Goal: Task Accomplishment & Management: Use online tool/utility

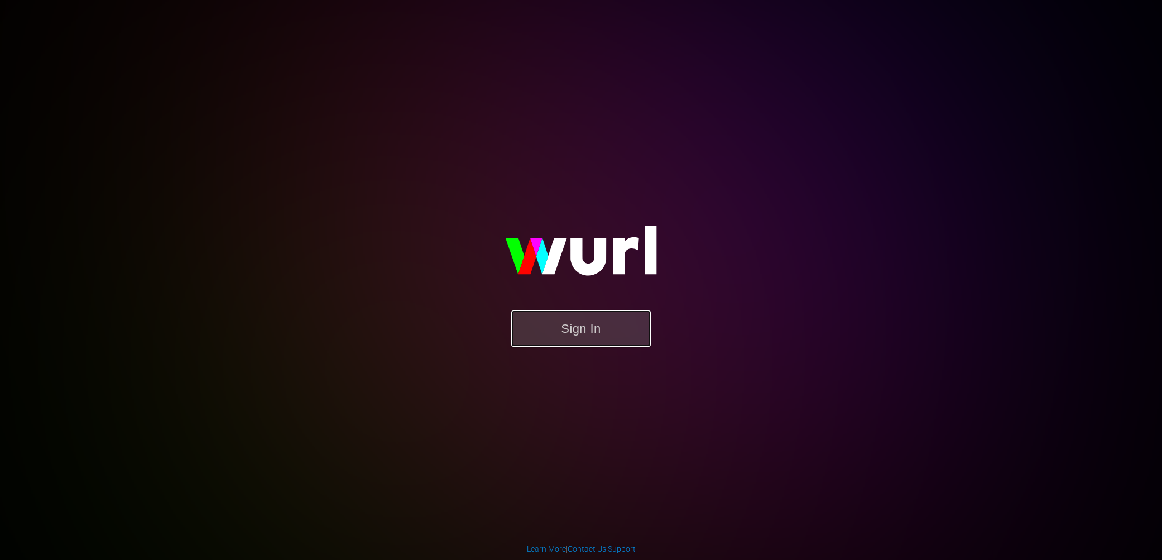
click at [546, 331] on button "Sign In" at bounding box center [581, 328] width 140 height 36
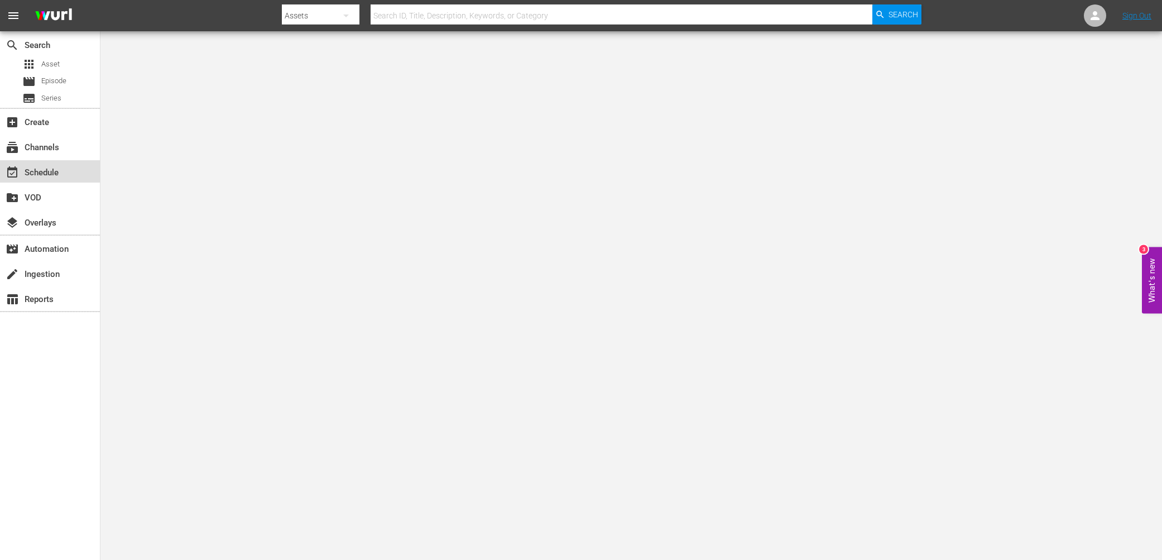
click at [61, 172] on div "event_available Schedule" at bounding box center [31, 171] width 63 height 10
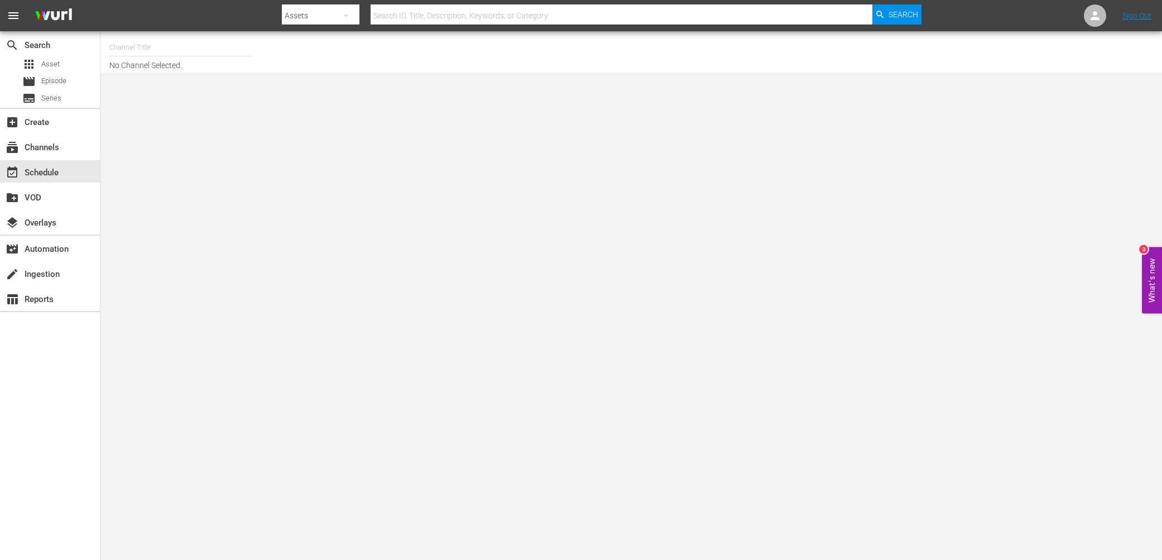
click at [166, 48] on input "text" at bounding box center [180, 47] width 143 height 27
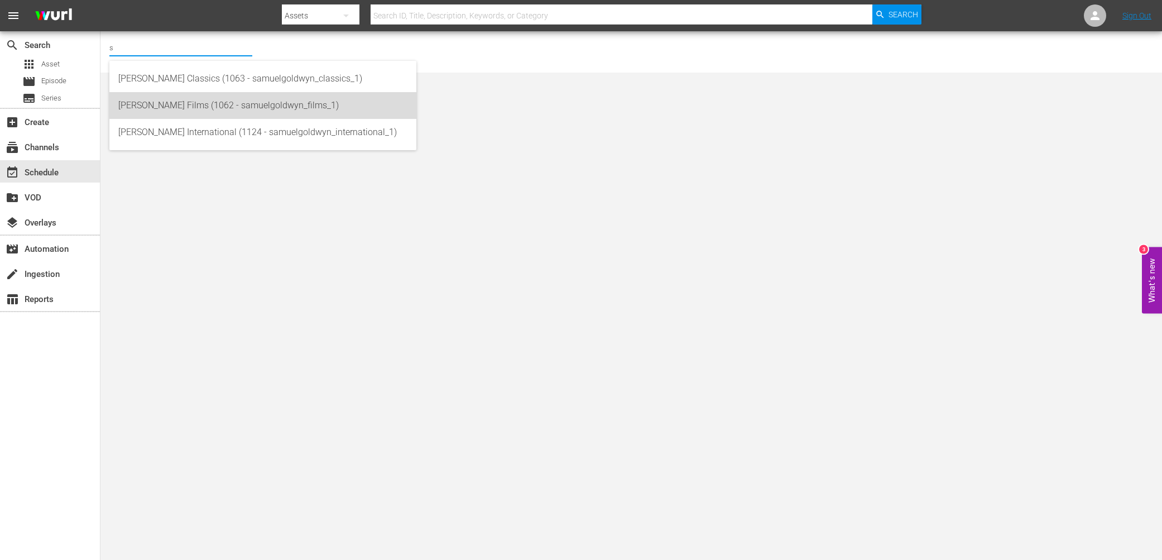
click at [190, 98] on div "[PERSON_NAME] Films (1062 - samuelgoldwyn_films_1)" at bounding box center [262, 105] width 289 height 27
type input "[PERSON_NAME] Films (1062 - samuelgoldwyn_films_1)"
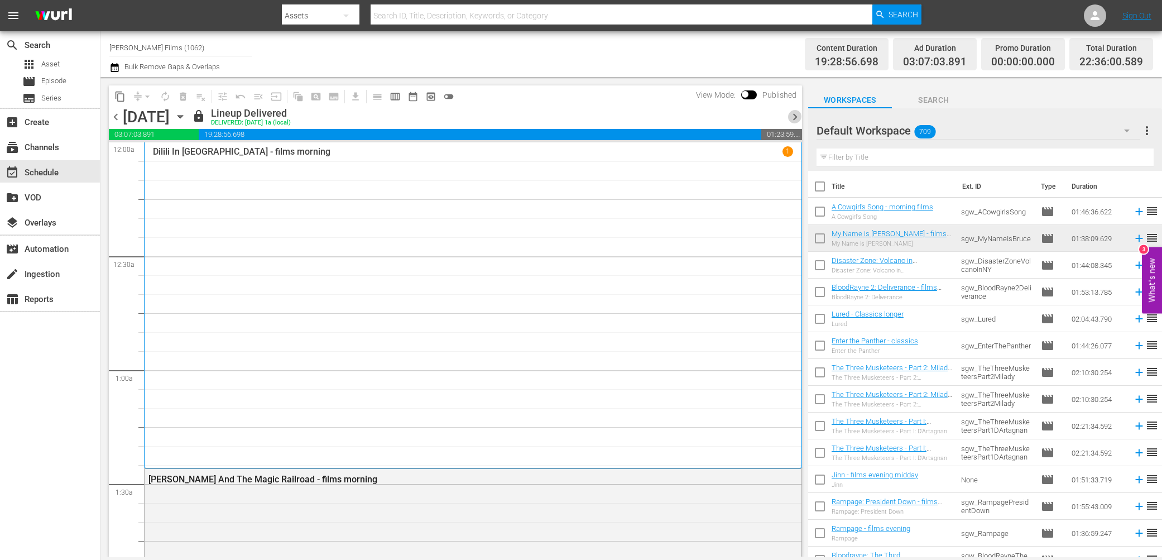
click at [792, 113] on span "chevron_right" at bounding box center [795, 117] width 14 height 14
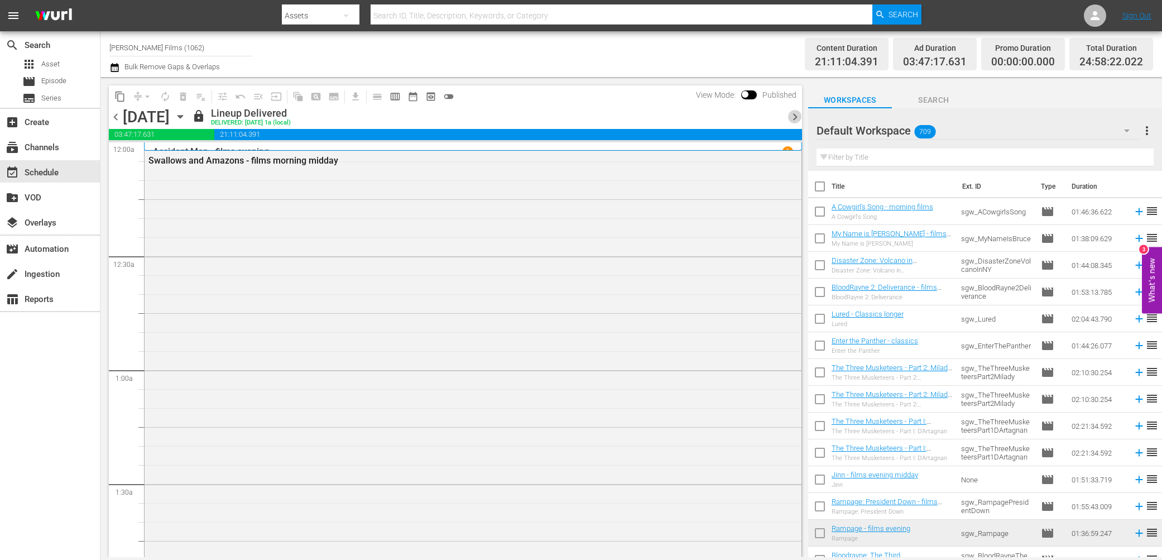
click at [792, 113] on span "chevron_right" at bounding box center [795, 117] width 14 height 14
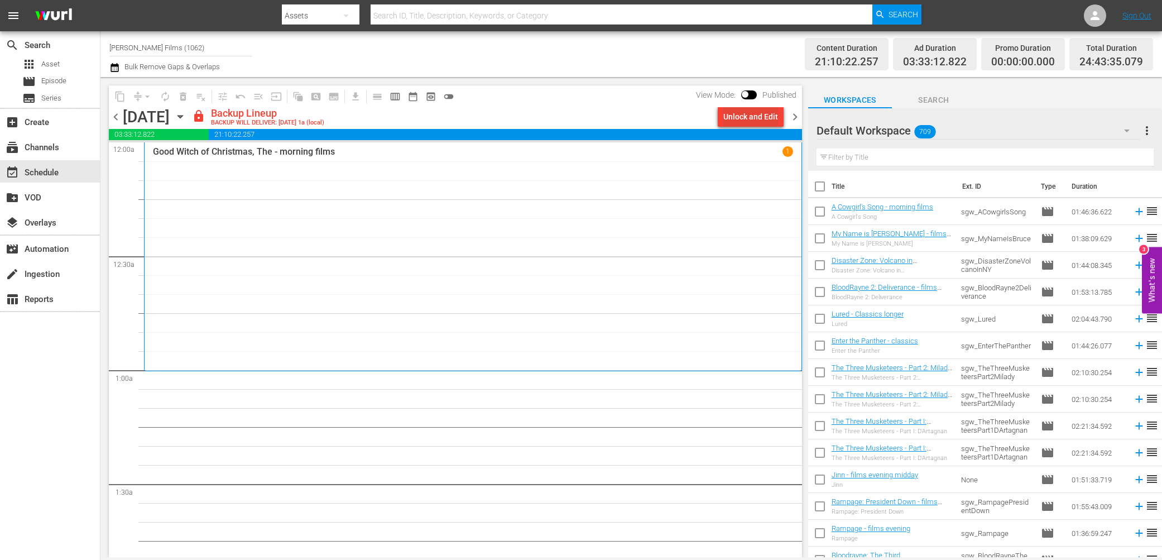
click at [730, 119] on div "Unlock and Edit" at bounding box center [751, 117] width 55 height 20
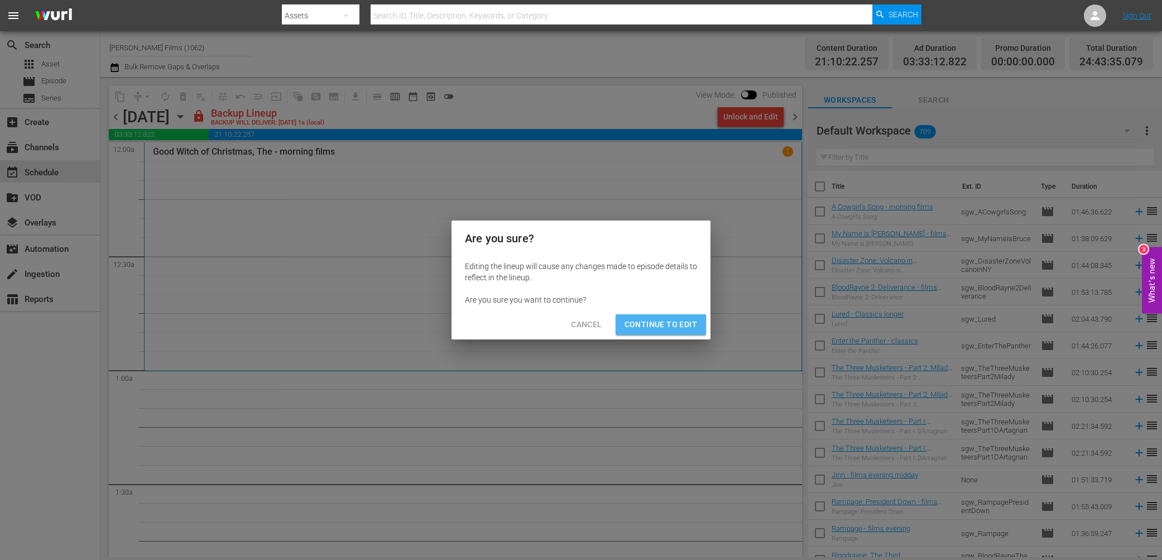
drag, startPoint x: 655, startPoint y: 331, endPoint x: 638, endPoint y: 324, distance: 18.6
click at [653, 329] on span "Continue to Edit" at bounding box center [661, 325] width 73 height 14
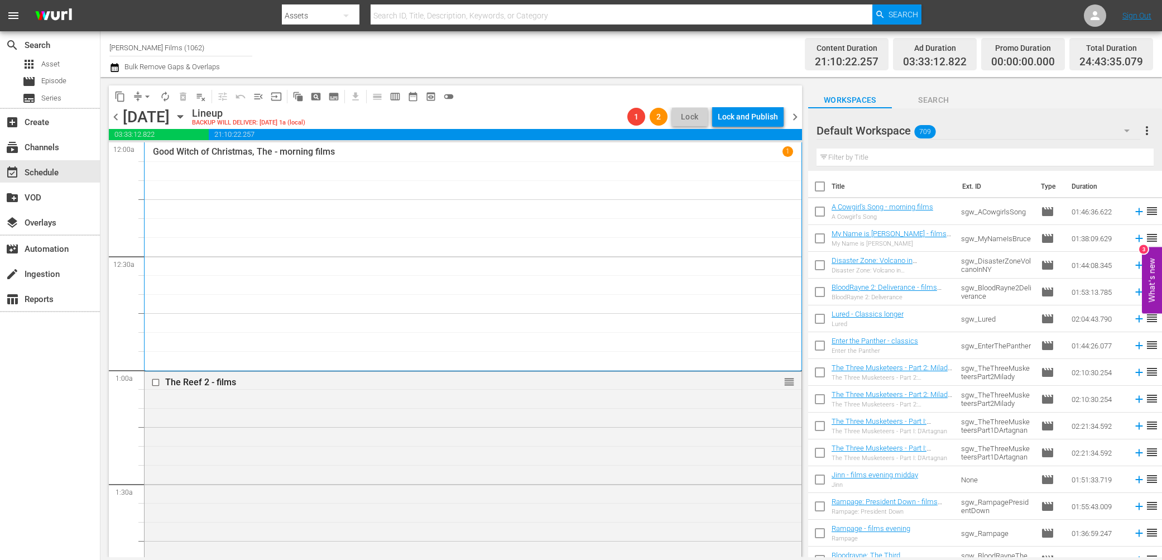
click at [118, 118] on span "chevron_left" at bounding box center [116, 117] width 14 height 14
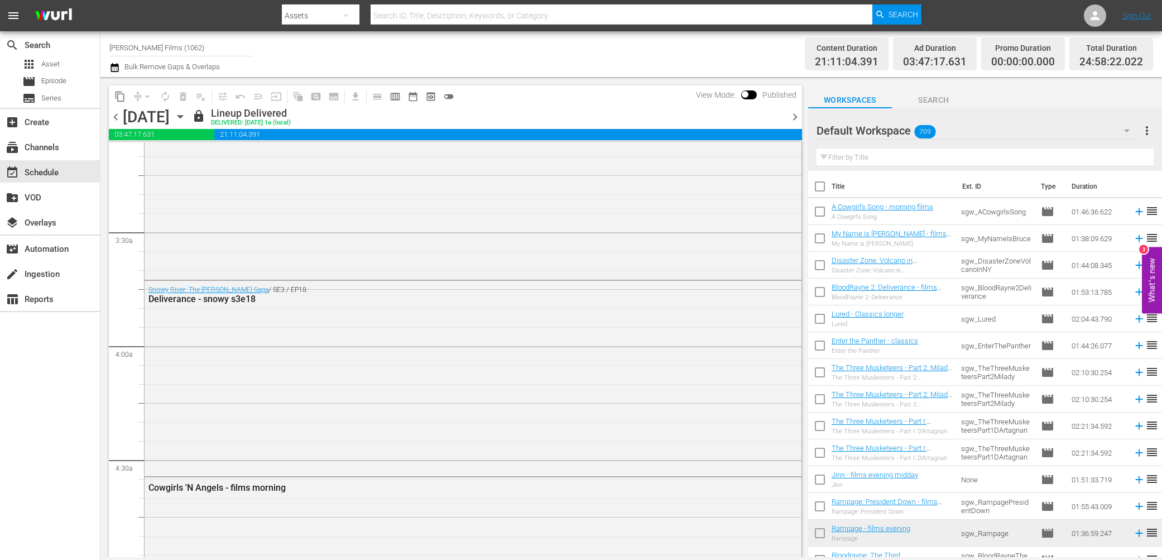
scroll to position [814, 0]
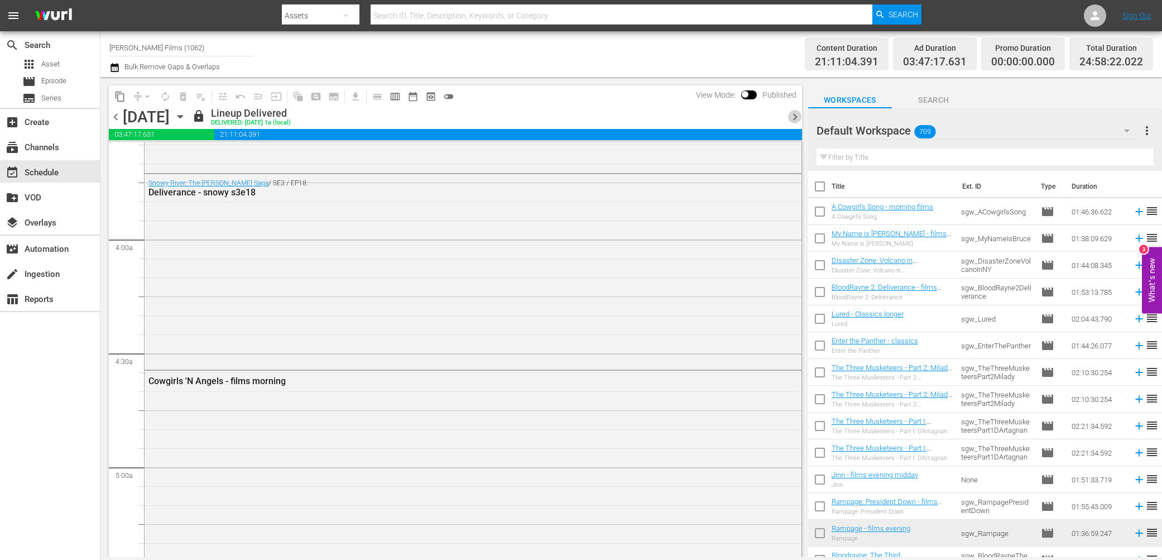
click at [798, 119] on span "chevron_right" at bounding box center [795, 117] width 14 height 14
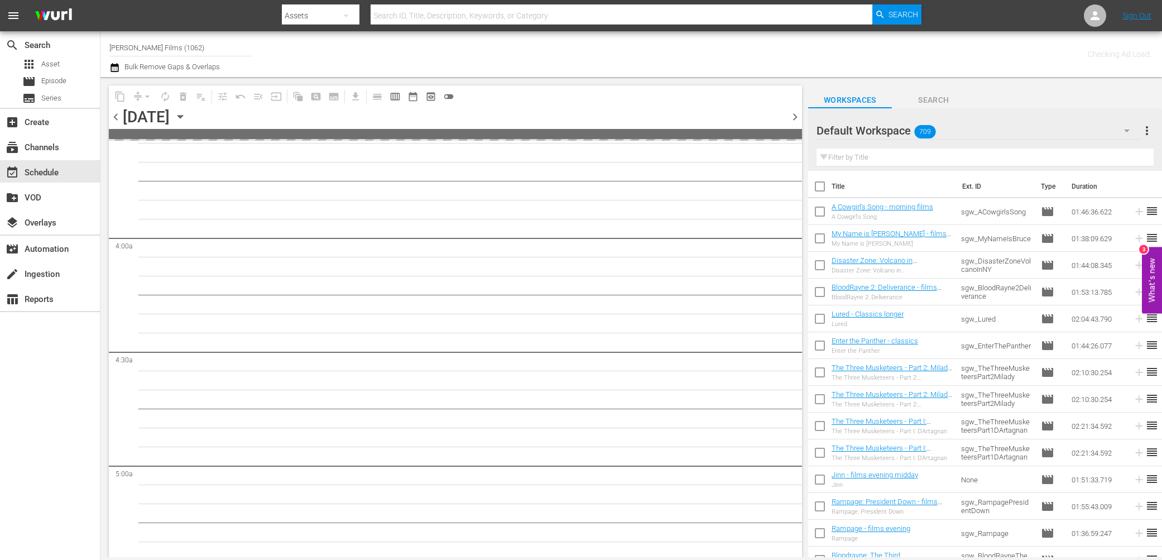
scroll to position [871, 0]
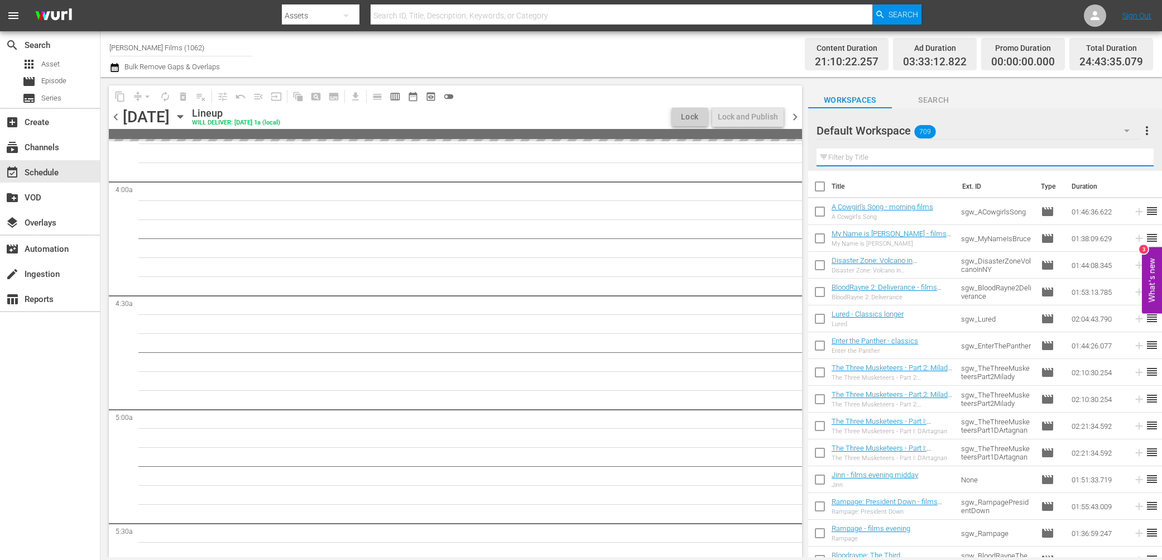
click at [868, 161] on input "text" at bounding box center [985, 158] width 337 height 18
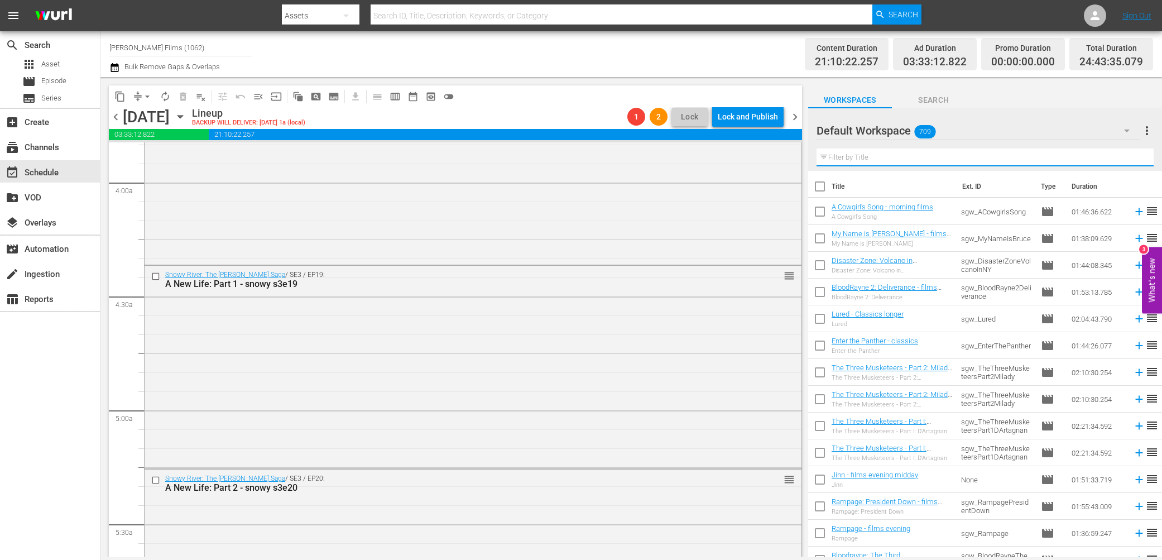
type input "e"
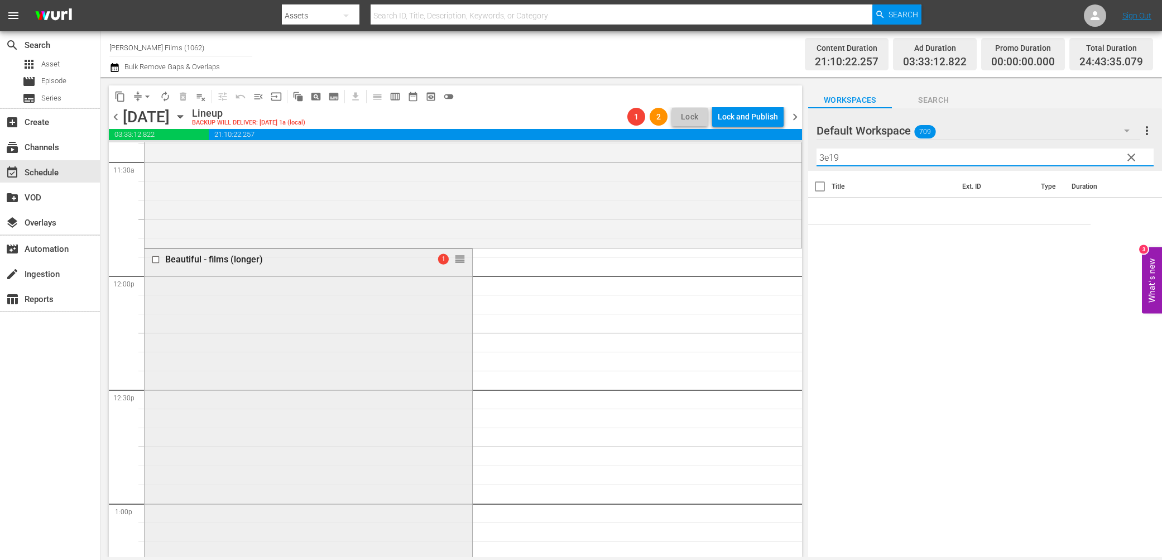
scroll to position [2573, 0]
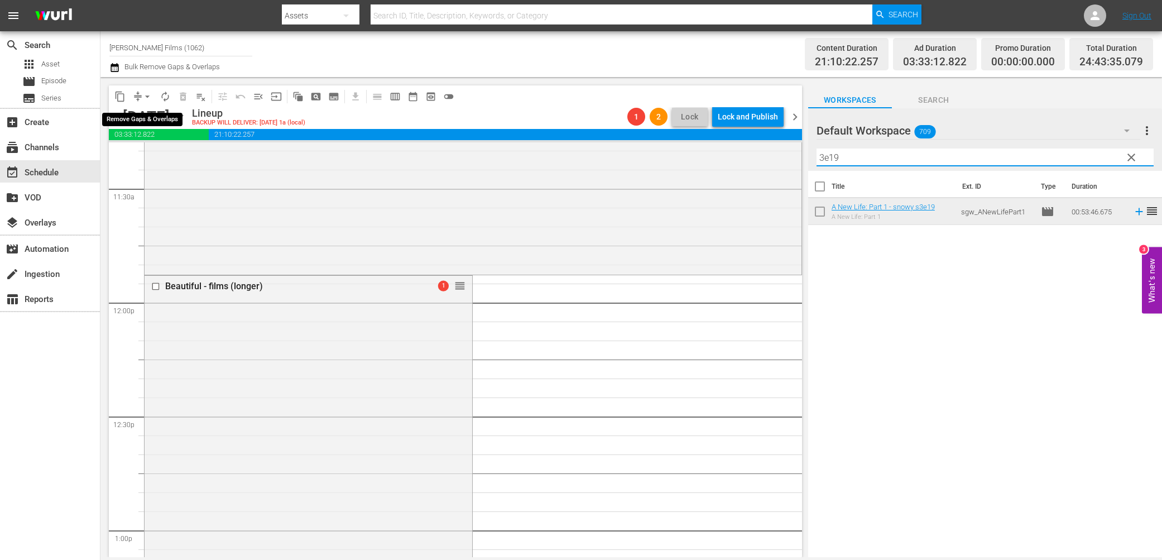
click at [151, 98] on span "arrow_drop_down" at bounding box center [147, 96] width 11 height 11
click at [155, 152] on li "Align to End of Previous Day" at bounding box center [147, 155] width 117 height 18
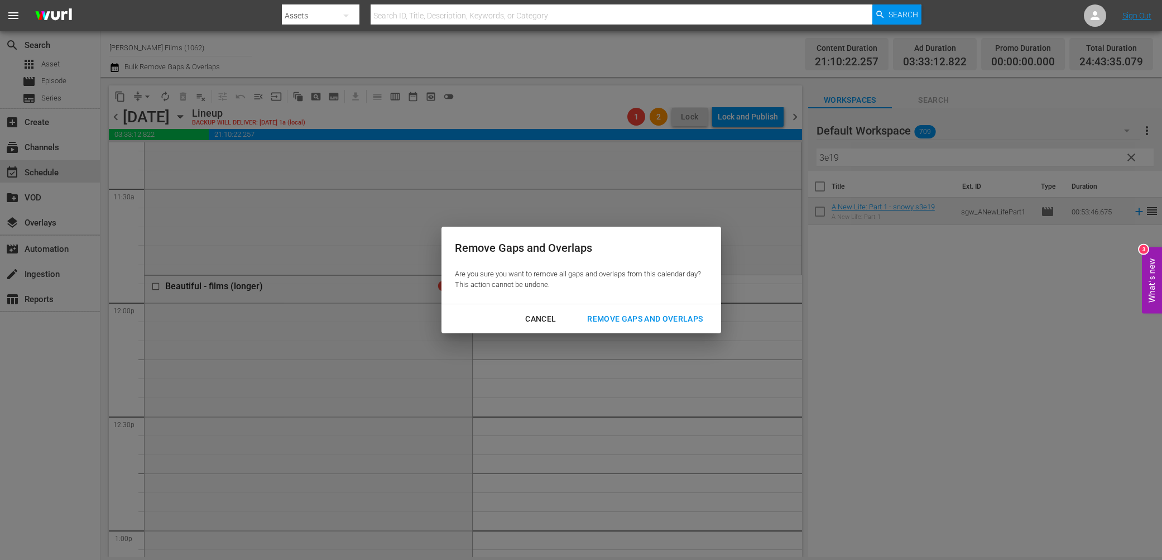
click at [610, 323] on div "Remove Gaps and Overlaps" at bounding box center [644, 319] width 133 height 14
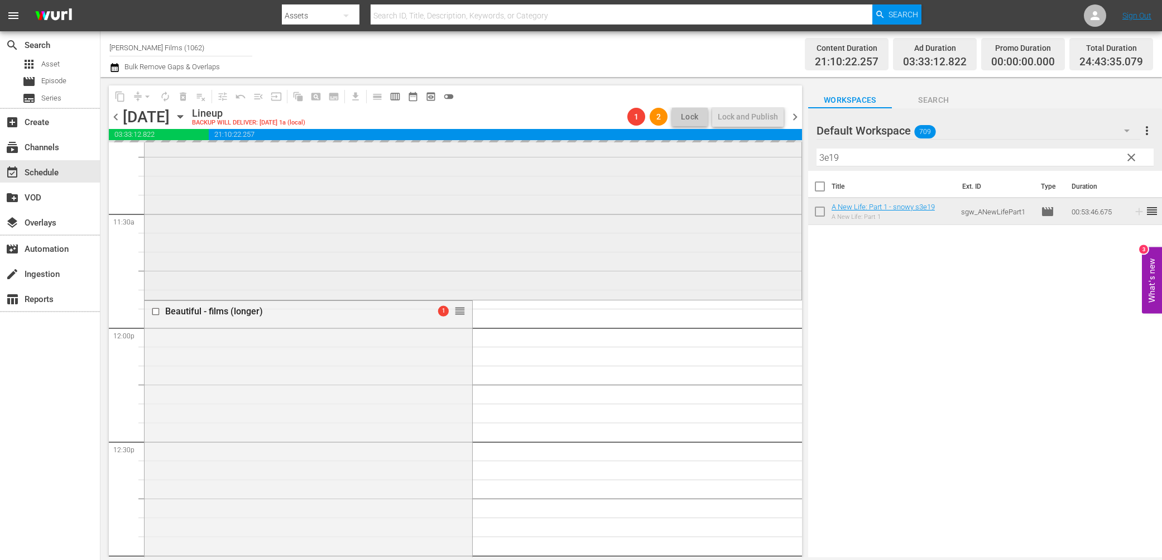
scroll to position [2548, 0]
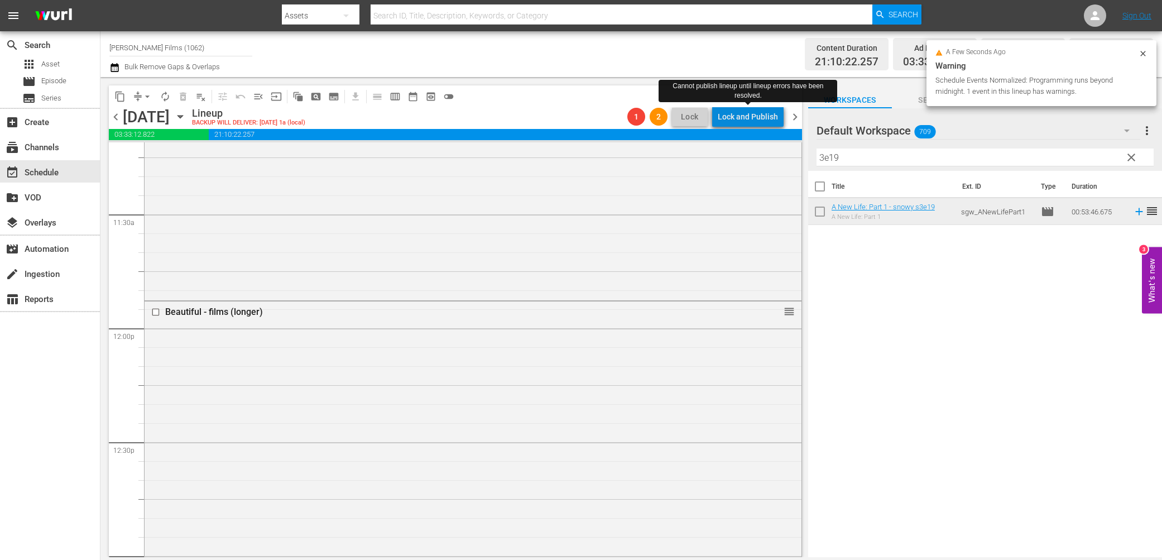
click at [754, 114] on div "Lock and Publish" at bounding box center [748, 117] width 60 height 20
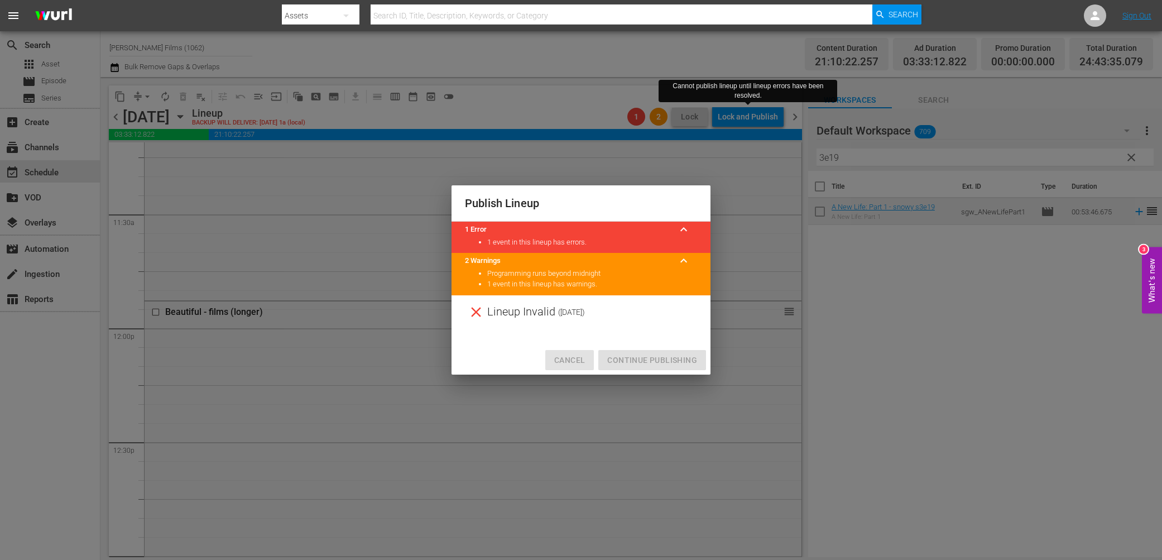
drag, startPoint x: 577, startPoint y: 365, endPoint x: 631, endPoint y: 275, distance: 104.8
click at [578, 356] on span "Cancel" at bounding box center [569, 360] width 31 height 14
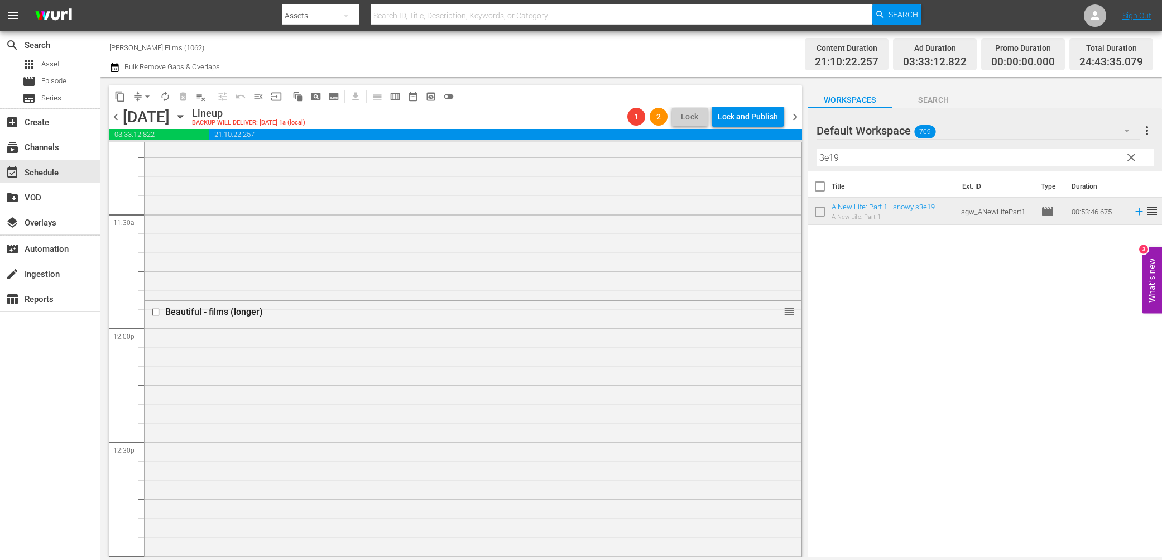
click at [793, 117] on span "chevron_right" at bounding box center [795, 117] width 14 height 14
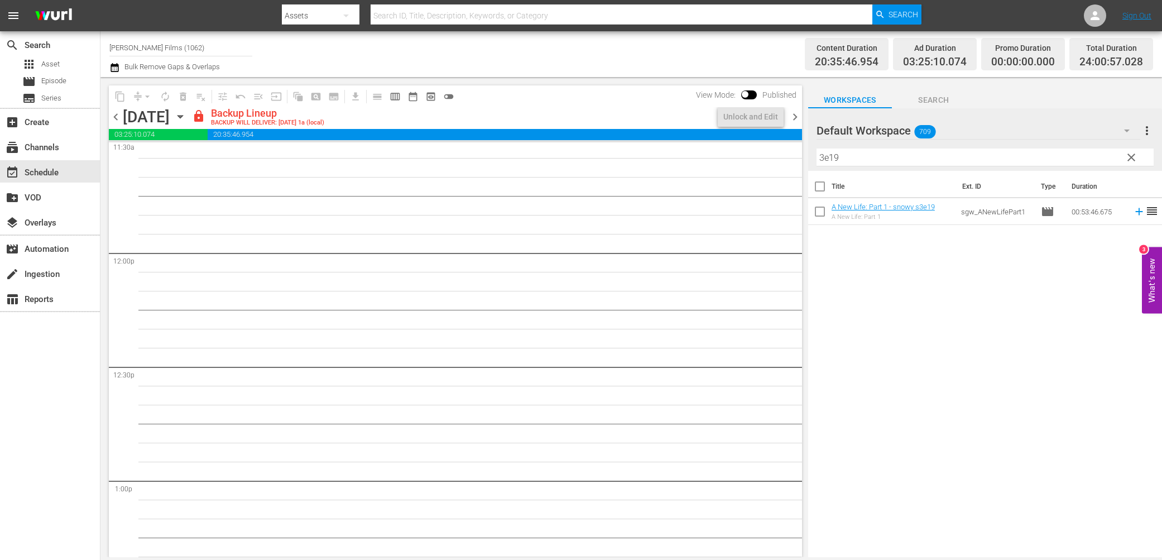
scroll to position [2605, 0]
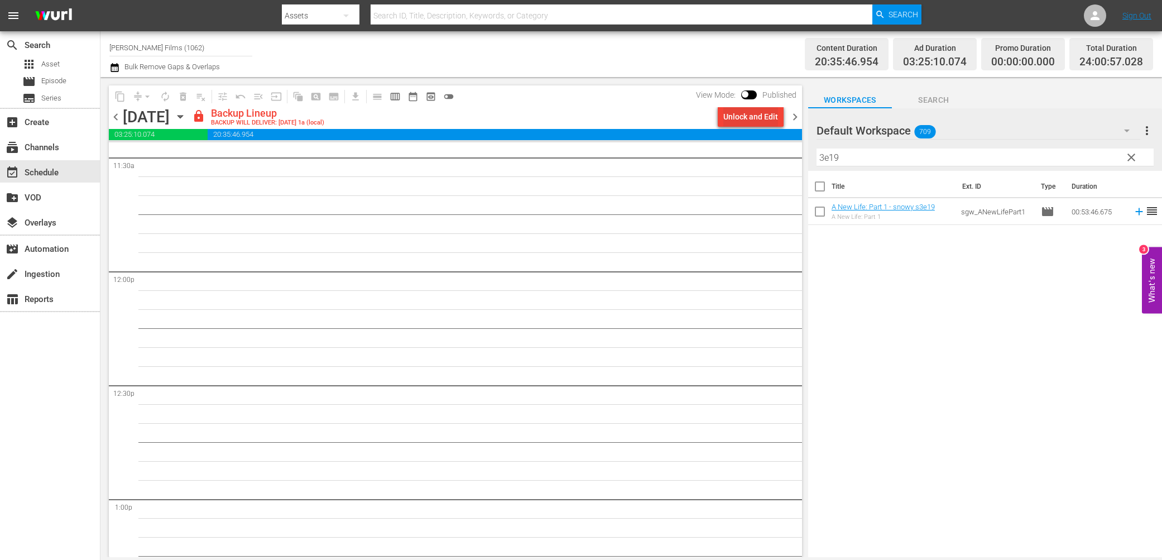
click at [734, 119] on div "Unlock and Edit" at bounding box center [751, 117] width 55 height 20
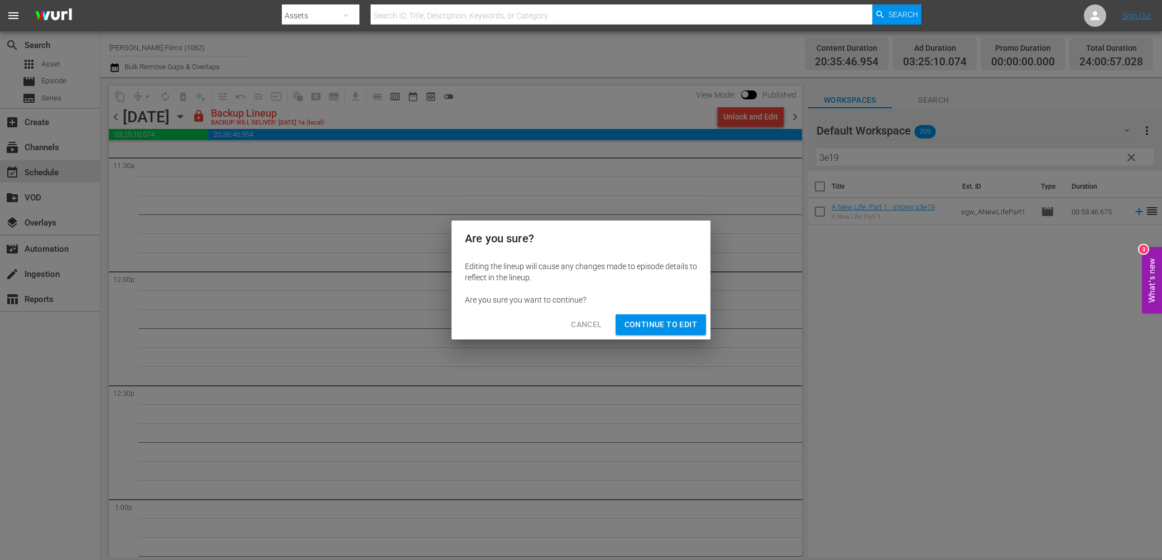
click at [691, 323] on span "Continue to Edit" at bounding box center [661, 325] width 73 height 14
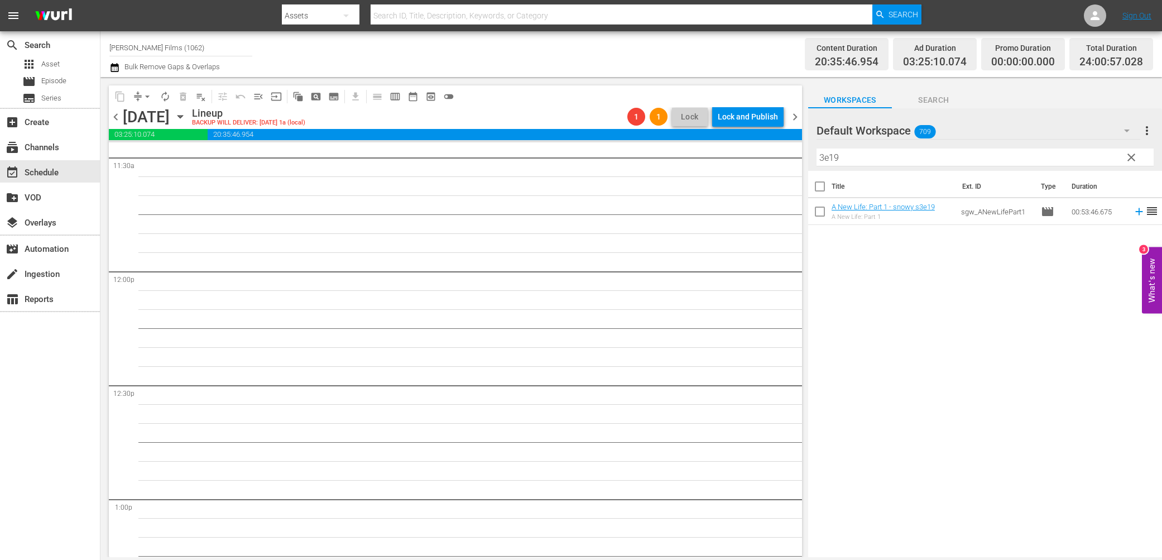
scroll to position [2548, 0]
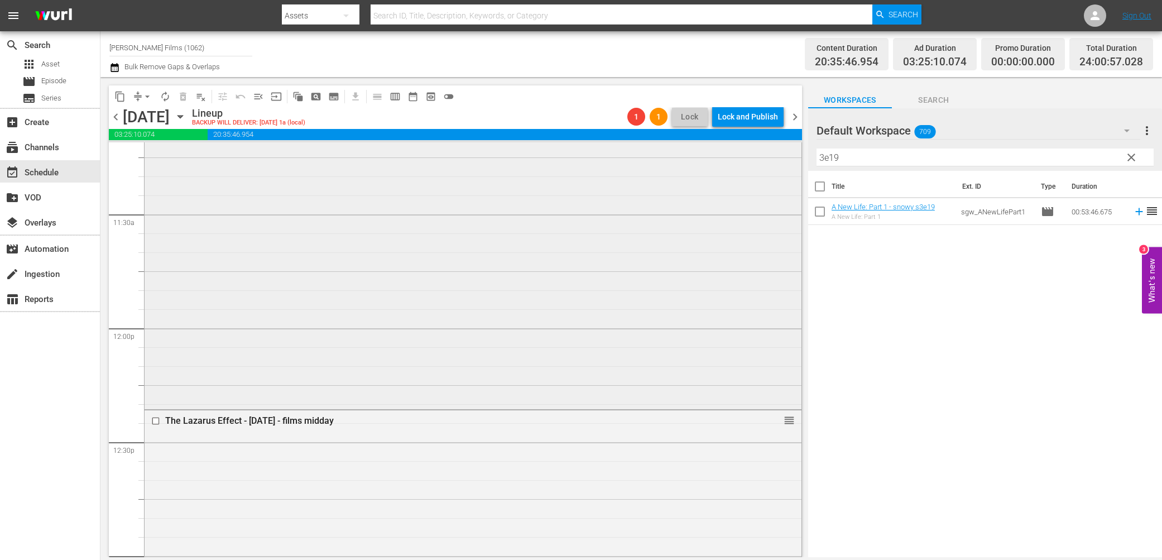
drag, startPoint x: 137, startPoint y: 90, endPoint x: 156, endPoint y: 142, distance: 54.6
click at [137, 91] on span "compress" at bounding box center [137, 96] width 11 height 11
click at [147, 91] on span "arrow_drop_down" at bounding box center [147, 96] width 11 height 11
click at [160, 151] on li "Align to End of Previous Day" at bounding box center [147, 155] width 117 height 18
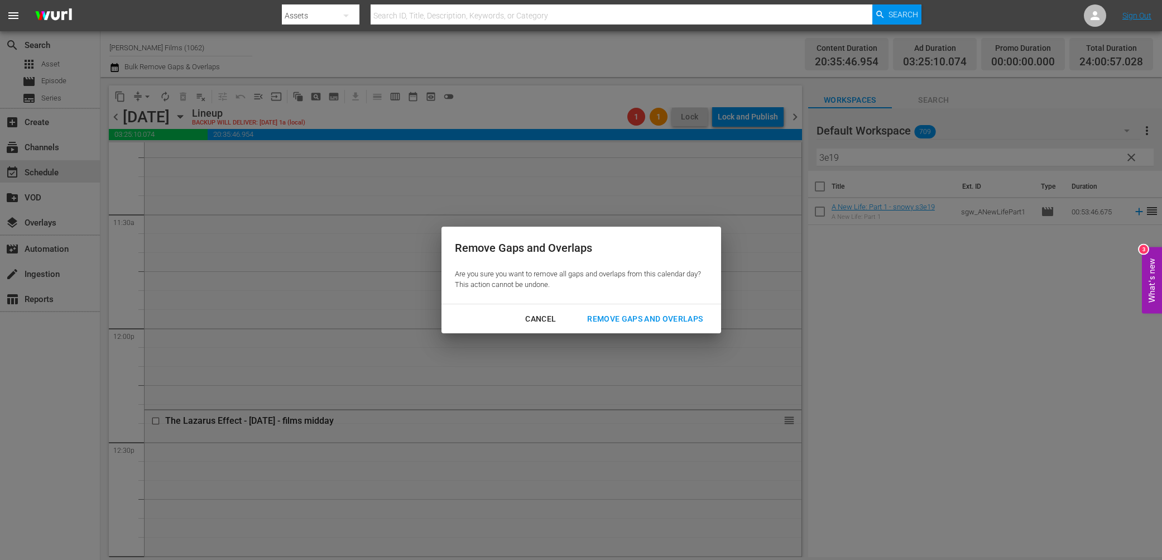
drag, startPoint x: 655, startPoint y: 322, endPoint x: 631, endPoint y: 319, distance: 23.6
click at [654, 322] on div "Remove Gaps and Overlaps" at bounding box center [644, 319] width 133 height 14
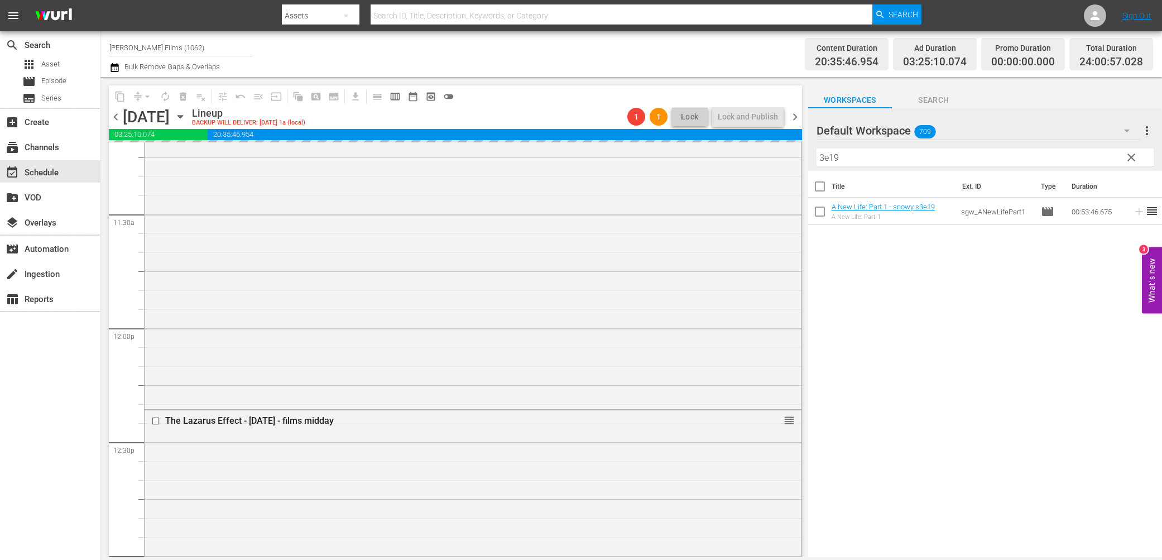
click at [796, 119] on span "chevron_right" at bounding box center [795, 117] width 14 height 14
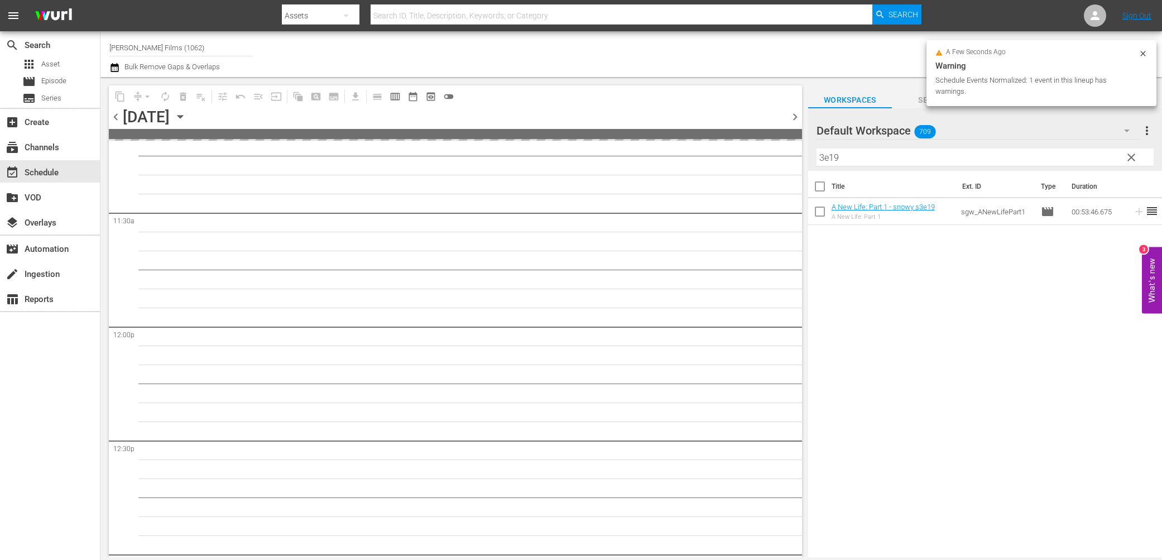
scroll to position [2623, 0]
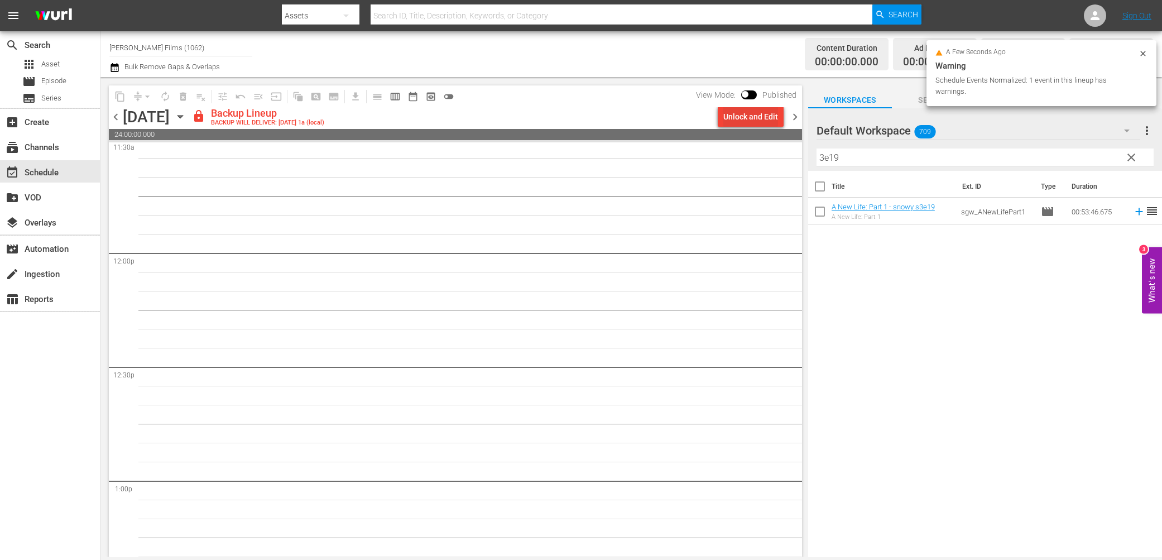
click at [760, 115] on div "Unlock and Edit" at bounding box center [751, 117] width 55 height 20
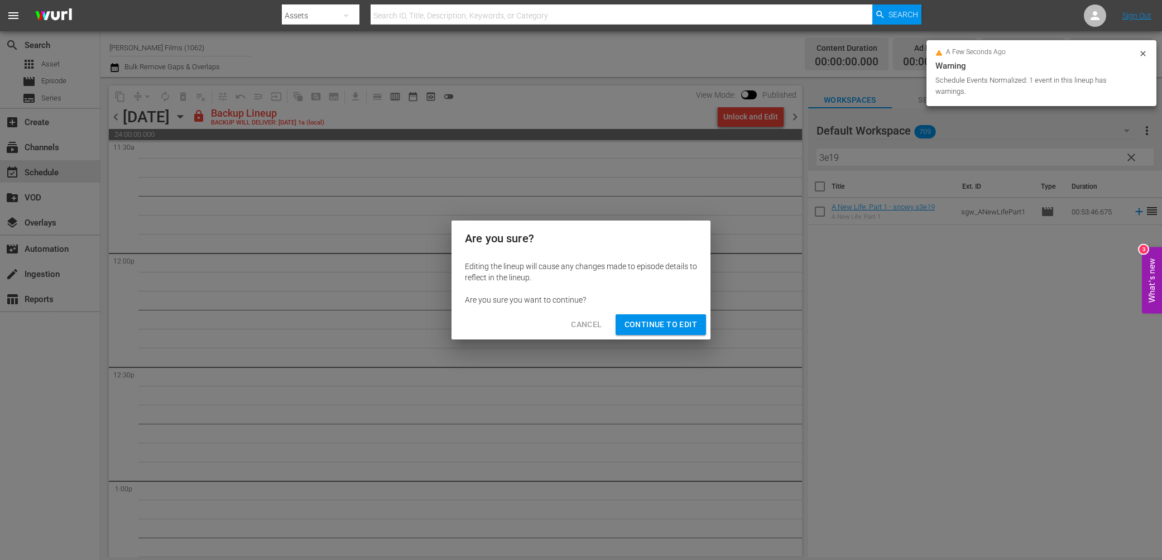
click at [687, 334] on div "Cancel Continue to Edit" at bounding box center [581, 325] width 259 height 30
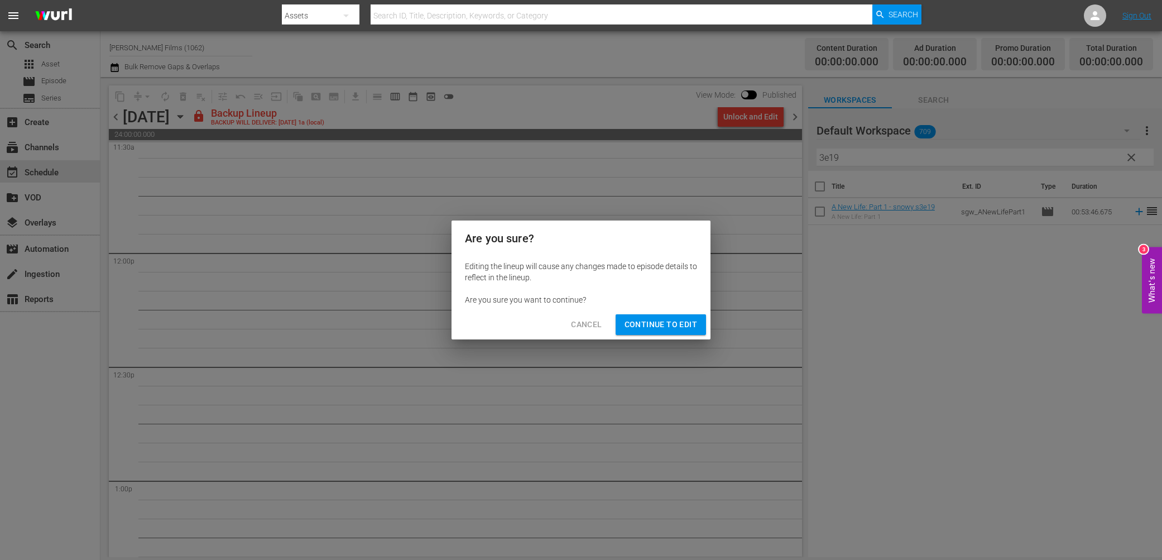
click at [684, 328] on span "Continue to Edit" at bounding box center [661, 325] width 73 height 14
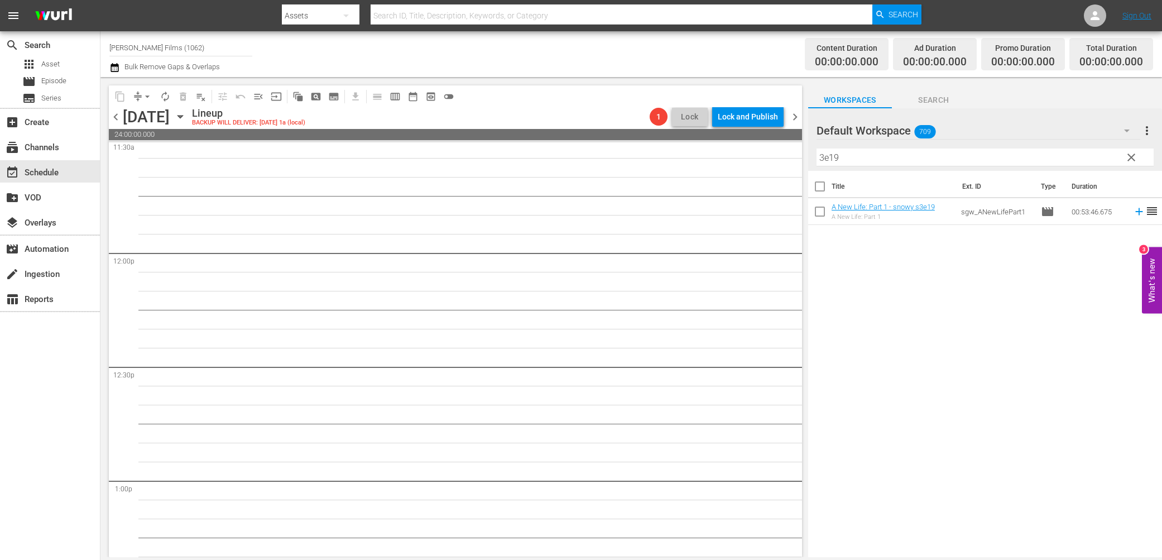
click at [114, 115] on span "chevron_left" at bounding box center [116, 117] width 14 height 14
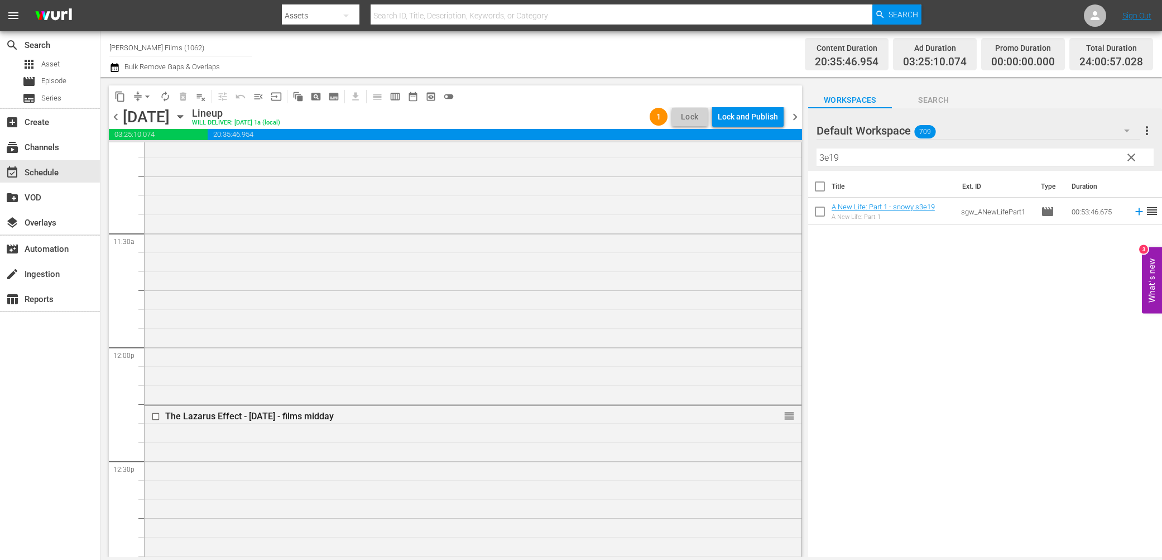
click at [114, 115] on span "chevron_left" at bounding box center [116, 117] width 14 height 14
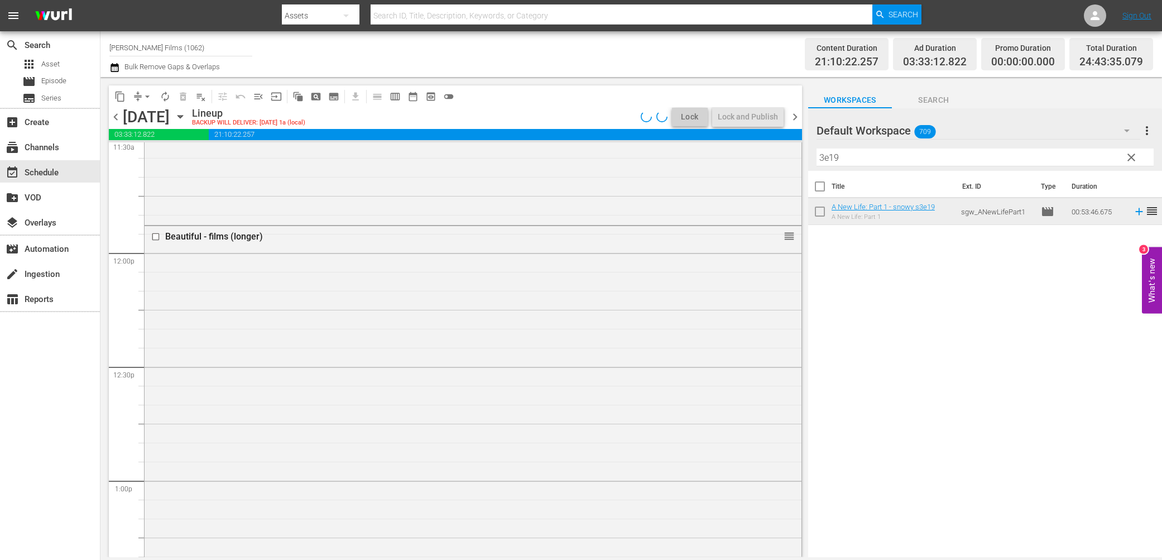
scroll to position [2548, 0]
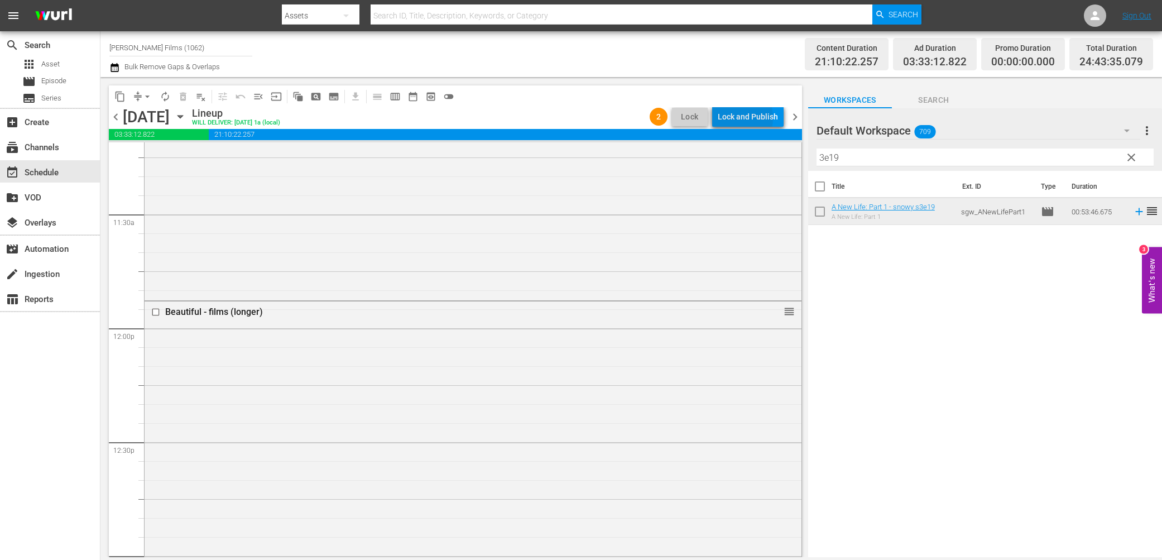
click at [731, 118] on div "Lock and Publish" at bounding box center [748, 117] width 60 height 20
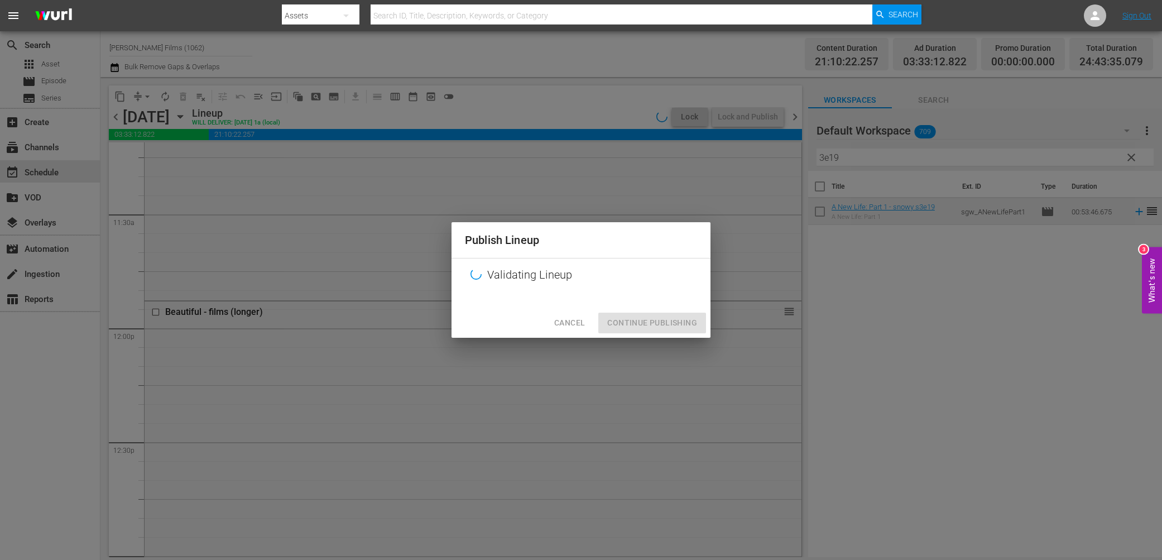
click at [688, 322] on div "Publish Lineup Validating Lineup Cancel Continue Publishing" at bounding box center [581, 279] width 259 height 115
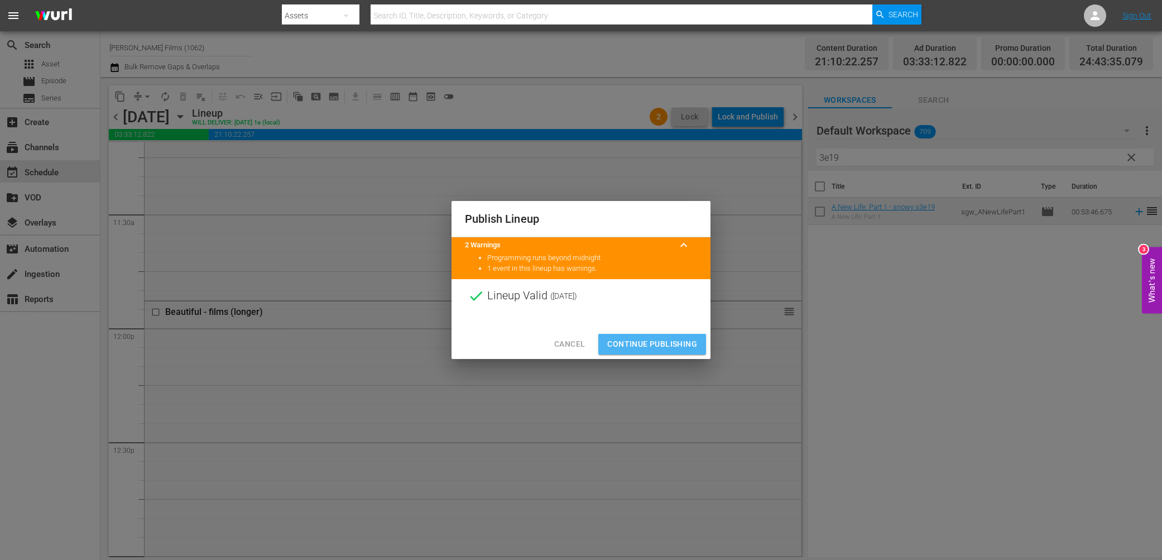
drag, startPoint x: 623, startPoint y: 345, endPoint x: 634, endPoint y: 333, distance: 17.0
click at [623, 344] on span "Continue Publishing" at bounding box center [652, 344] width 90 height 14
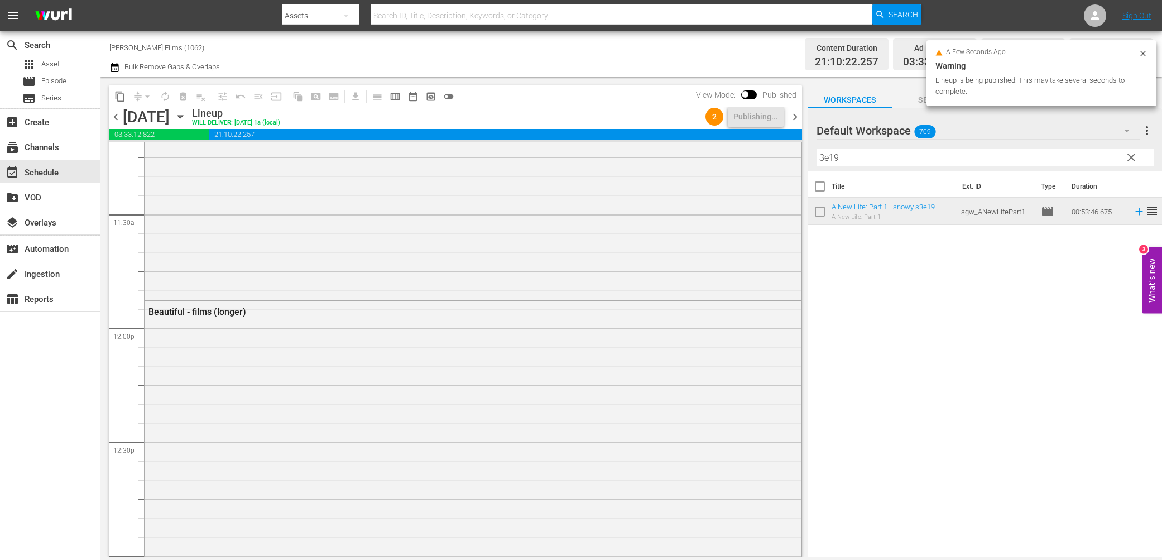
click at [794, 119] on span "chevron_right" at bounding box center [795, 117] width 14 height 14
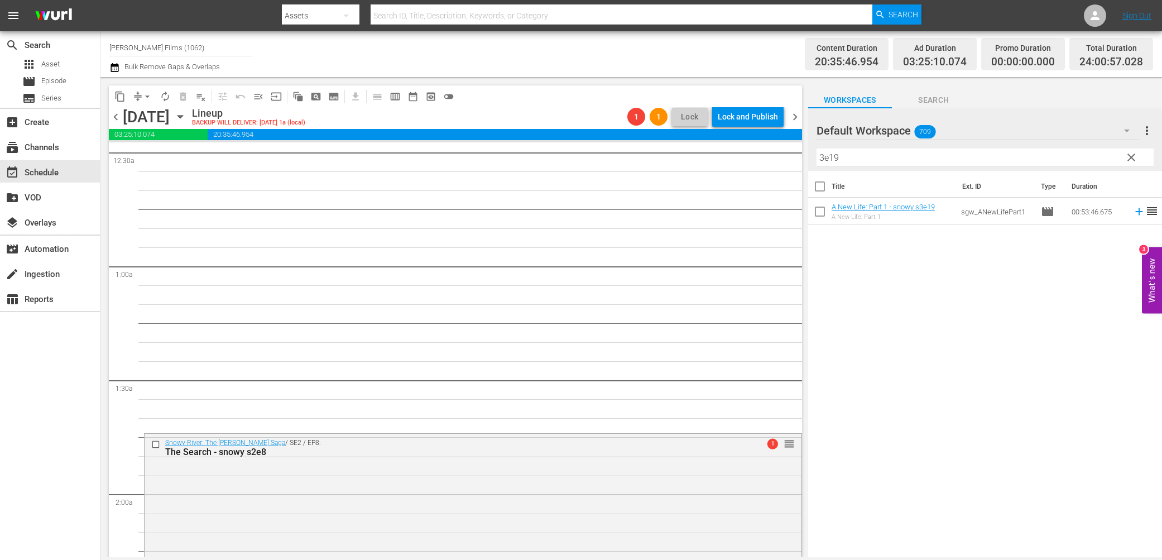
scroll to position [151, 0]
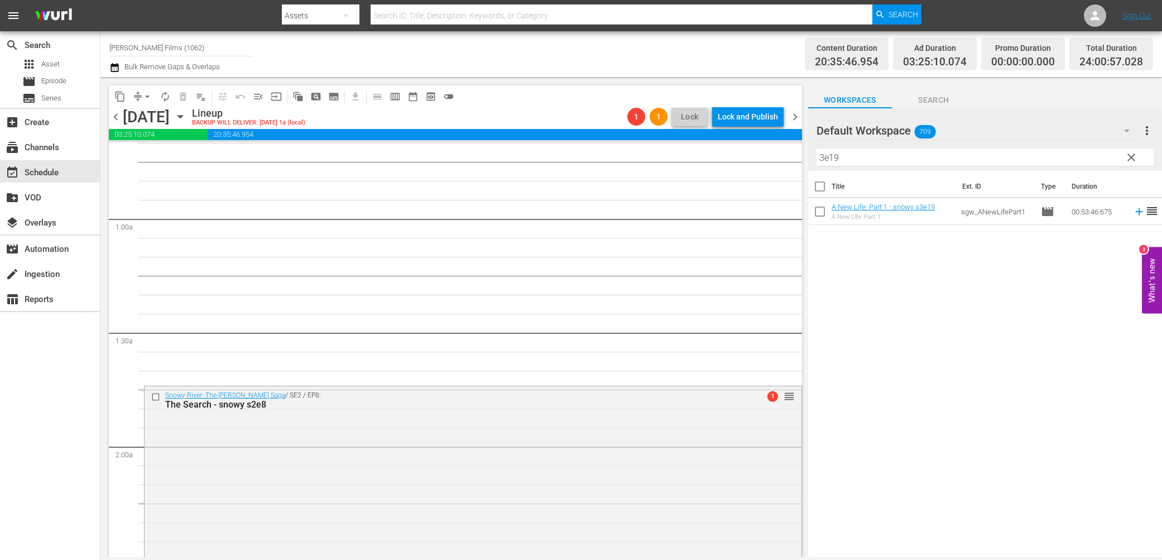
click at [118, 119] on span "chevron_left" at bounding box center [116, 117] width 14 height 14
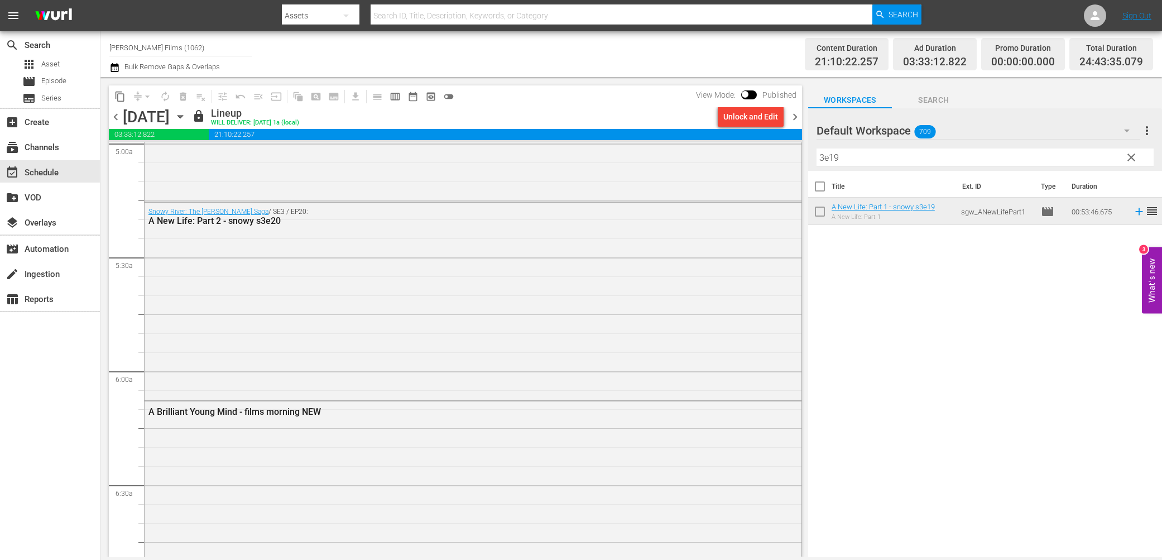
scroll to position [1170, 0]
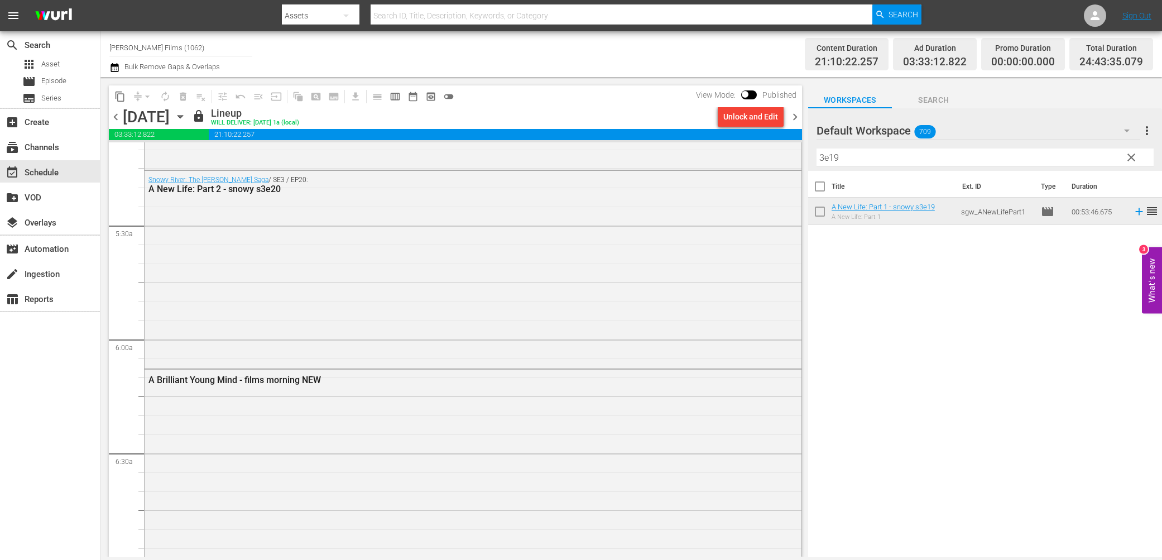
drag, startPoint x: 796, startPoint y: 111, endPoint x: 823, endPoint y: 118, distance: 28.3
click at [796, 111] on span "chevron_right" at bounding box center [795, 117] width 14 height 14
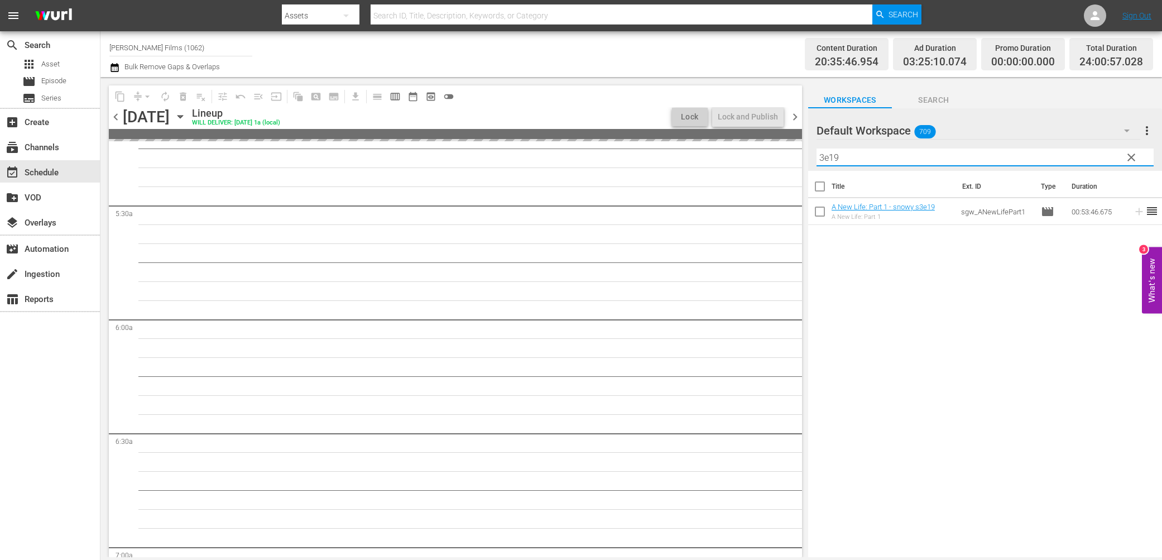
click at [708, 147] on div "content_copy compress arrow_drop_down autorenew_outlined delete_forever_outline…" at bounding box center [631, 317] width 1062 height 480
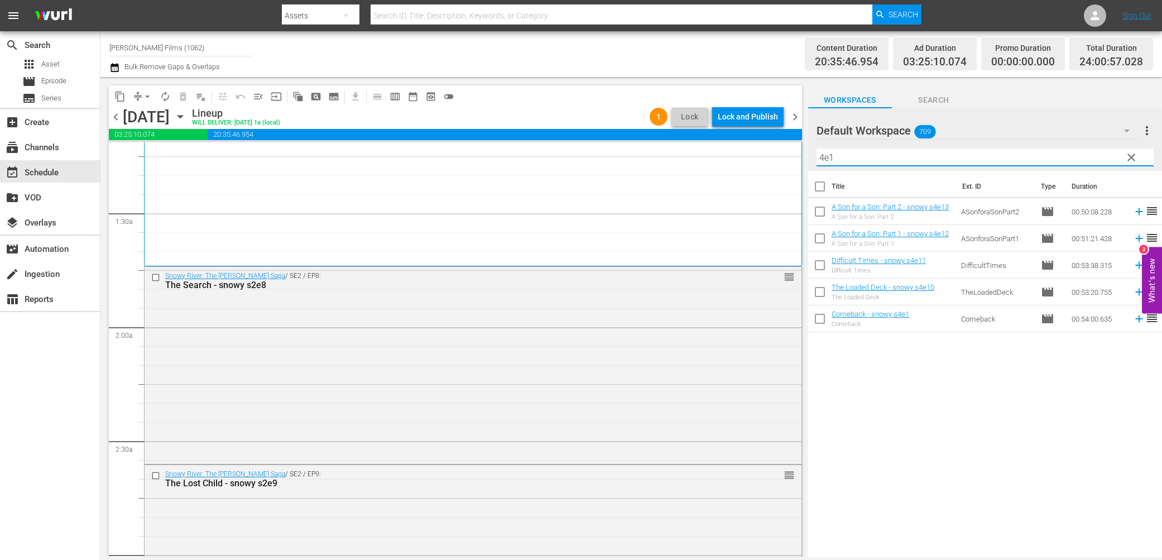
scroll to position [196, 0]
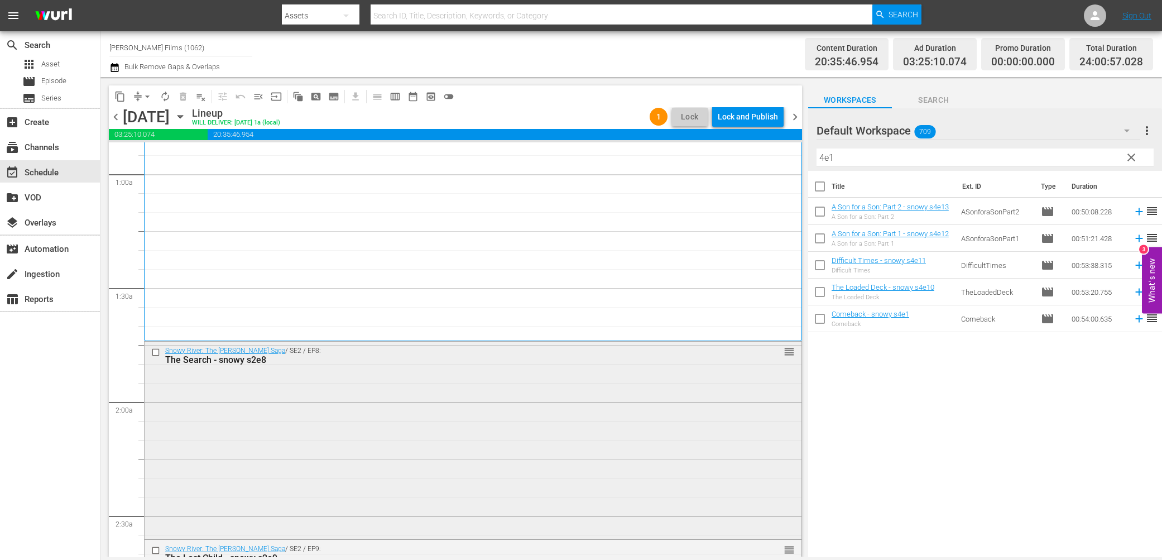
click at [157, 351] on input "checkbox" at bounding box center [157, 351] width 12 height 9
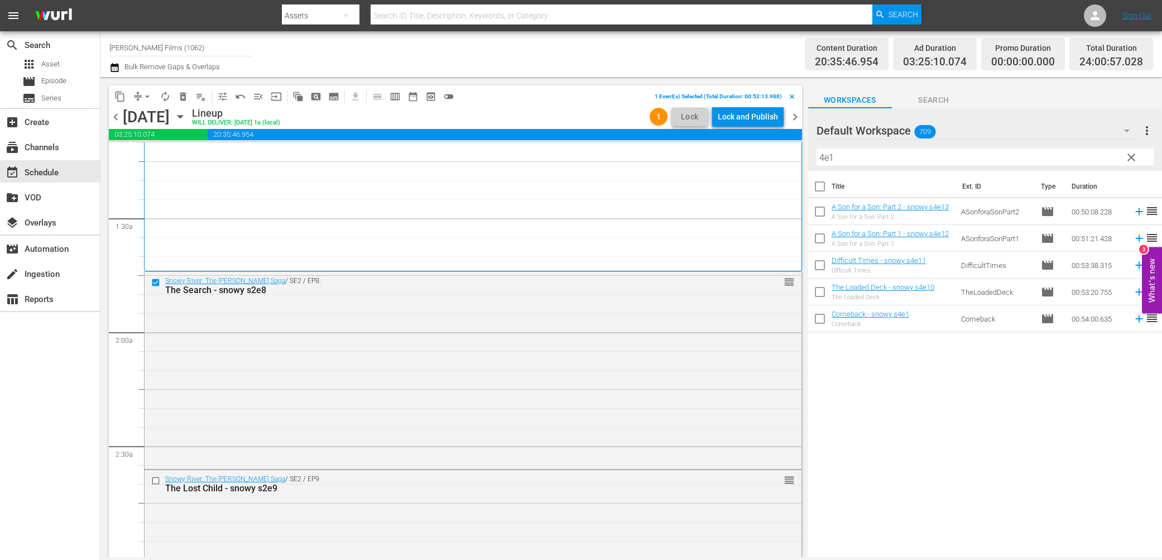
scroll to position [277, 0]
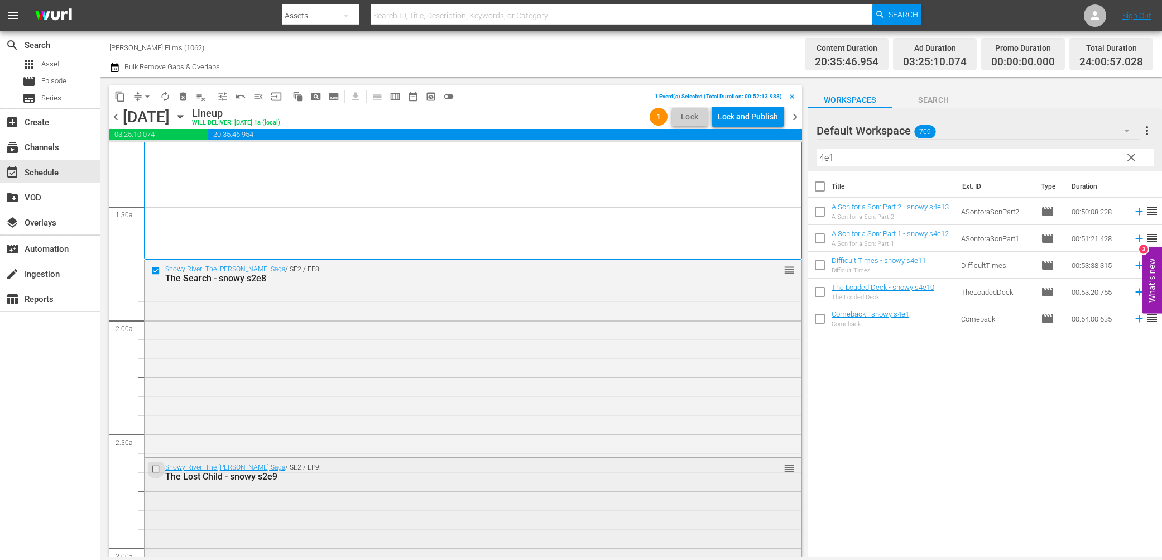
click at [155, 469] on input "checkbox" at bounding box center [157, 469] width 12 height 9
click at [180, 98] on span "delete_forever_outlined" at bounding box center [183, 96] width 11 height 11
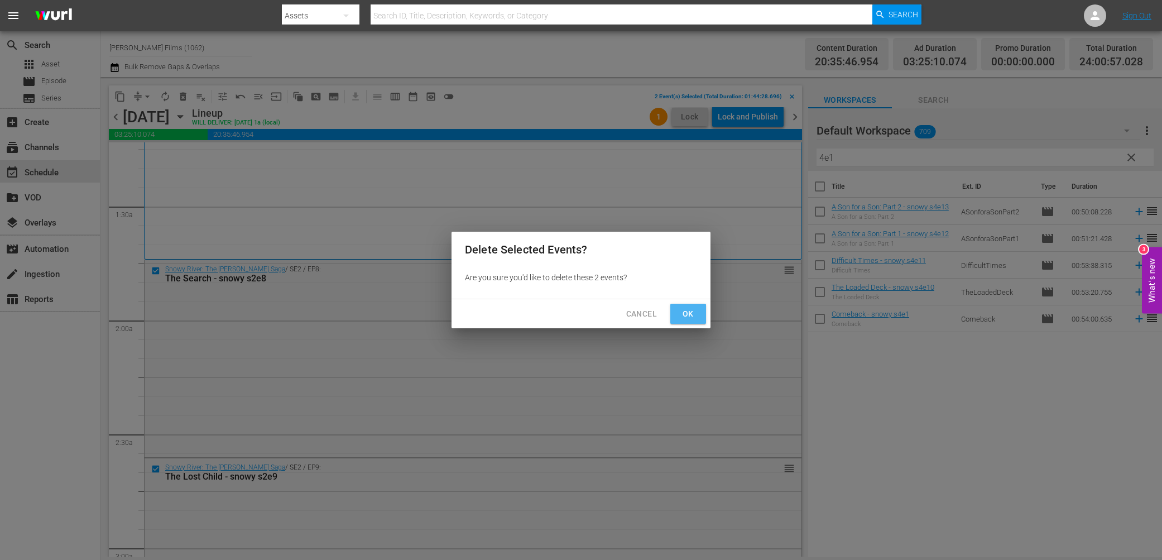
click at [692, 314] on span "Ok" at bounding box center [688, 314] width 18 height 14
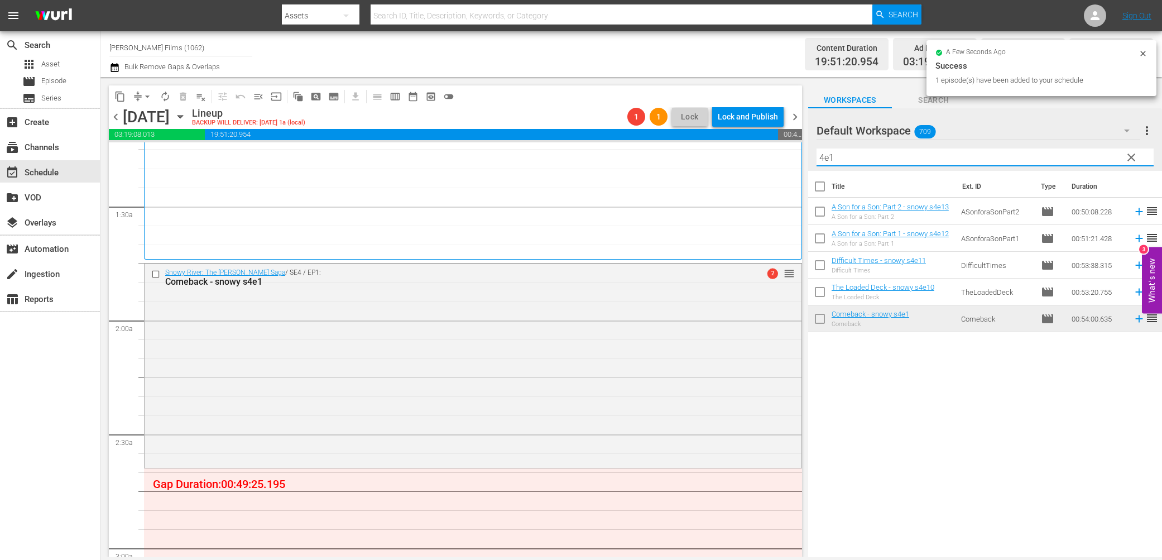
click at [851, 164] on input "4e1" at bounding box center [985, 158] width 337 height 18
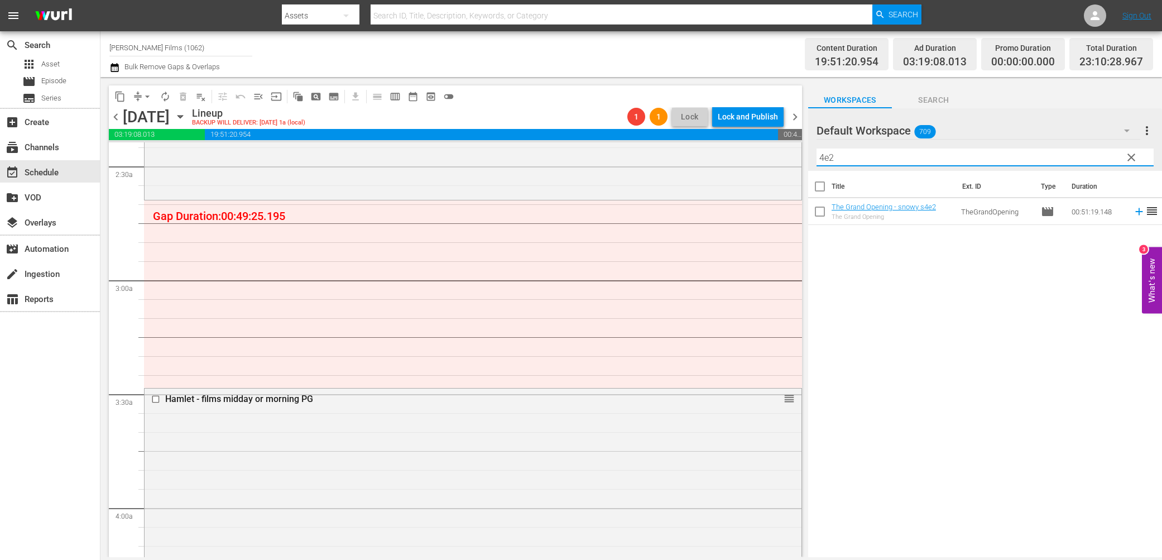
scroll to position [602, 0]
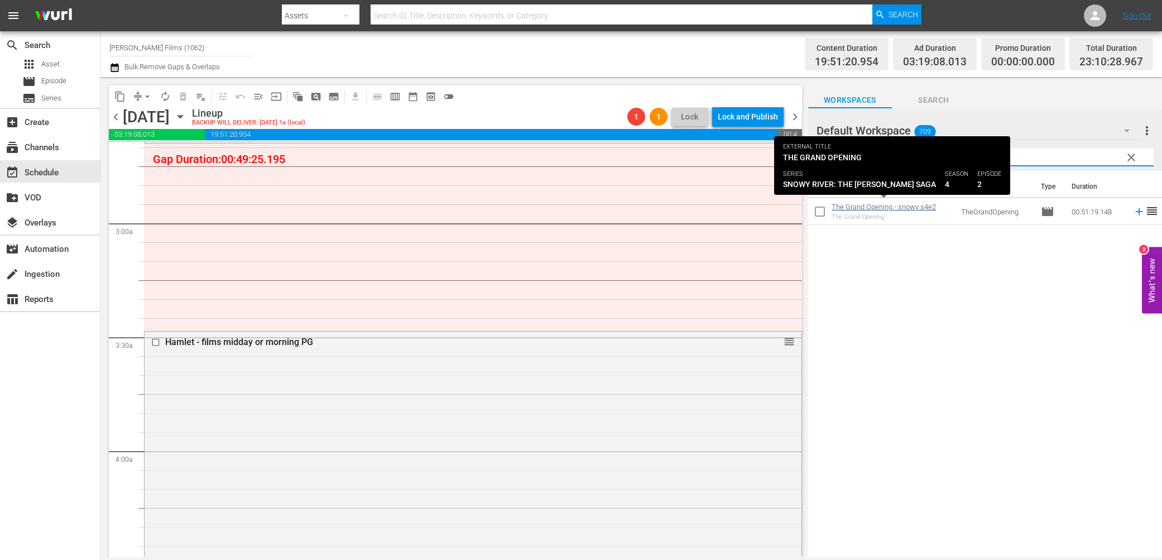
type input "4e2"
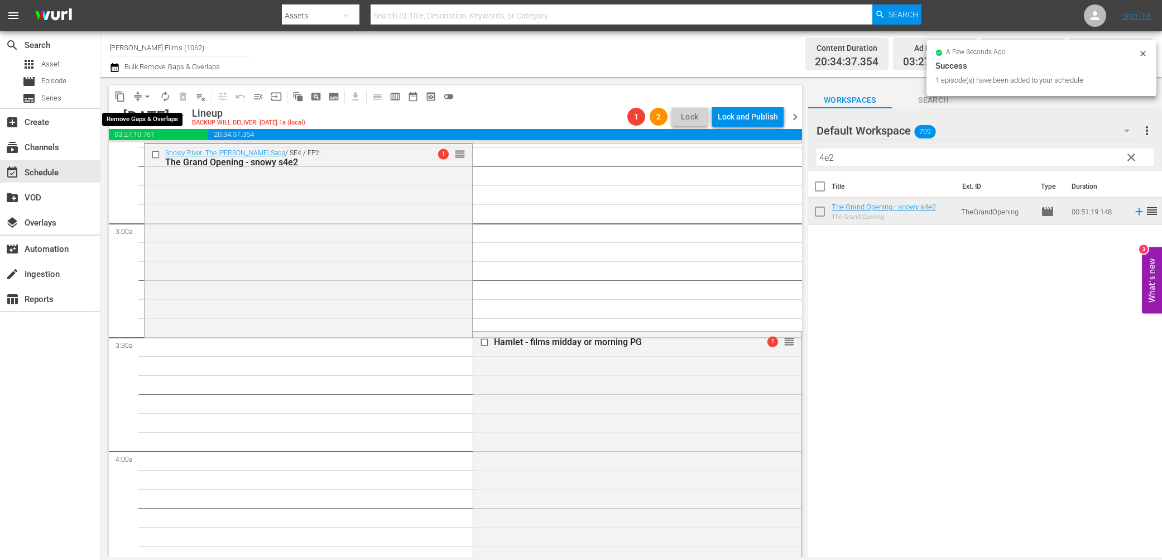
click at [140, 96] on button "arrow_drop_down" at bounding box center [147, 97] width 18 height 18
click at [150, 164] on li "Align to End of Previous Day" at bounding box center [147, 155] width 117 height 18
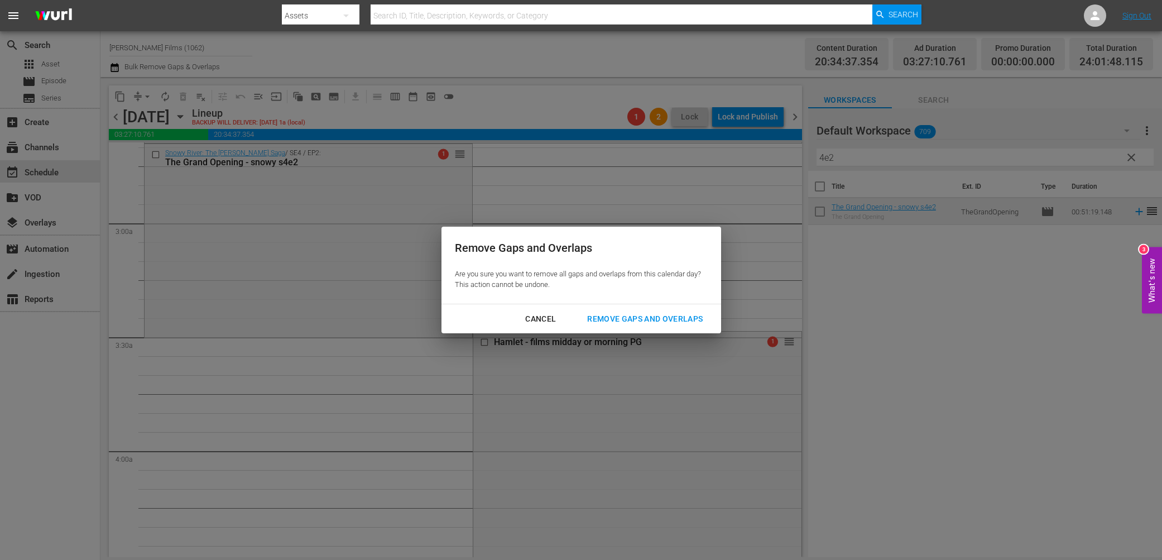
drag, startPoint x: 639, startPoint y: 322, endPoint x: 629, endPoint y: 322, distance: 9.5
click at [638, 322] on div "Remove Gaps and Overlaps" at bounding box center [644, 319] width 133 height 14
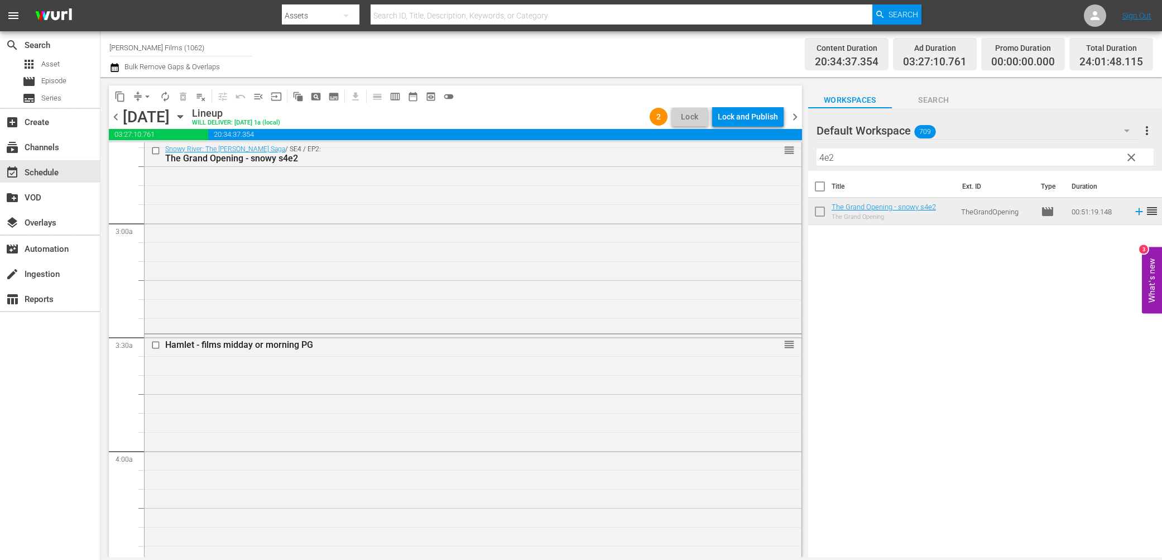
click at [759, 114] on div "Lock and Publish" at bounding box center [748, 117] width 60 height 20
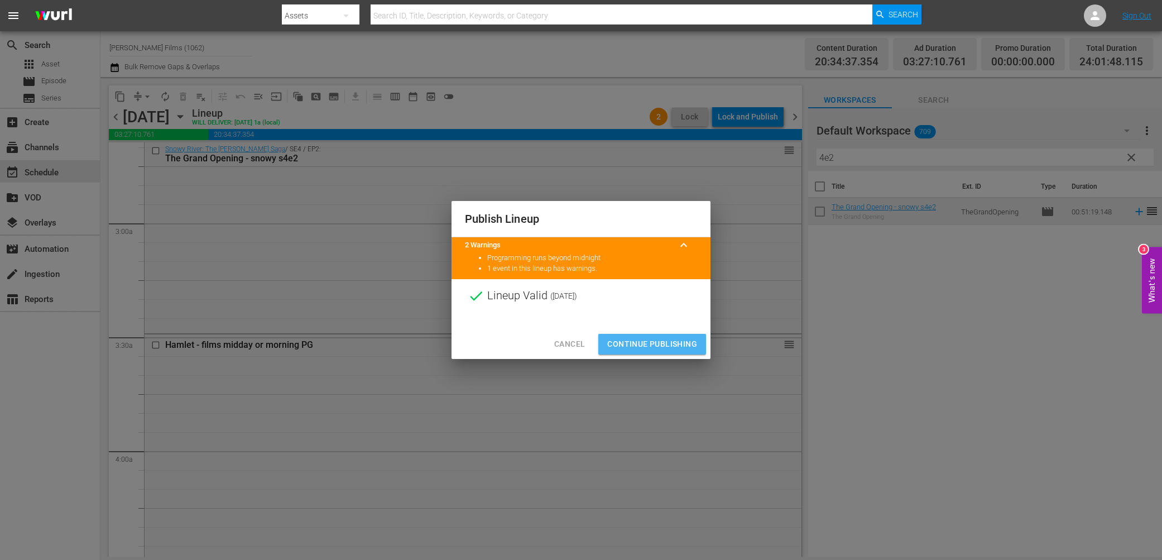
drag, startPoint x: 649, startPoint y: 348, endPoint x: 642, endPoint y: 346, distance: 8.0
click at [649, 348] on span "Continue Publishing" at bounding box center [652, 344] width 90 height 14
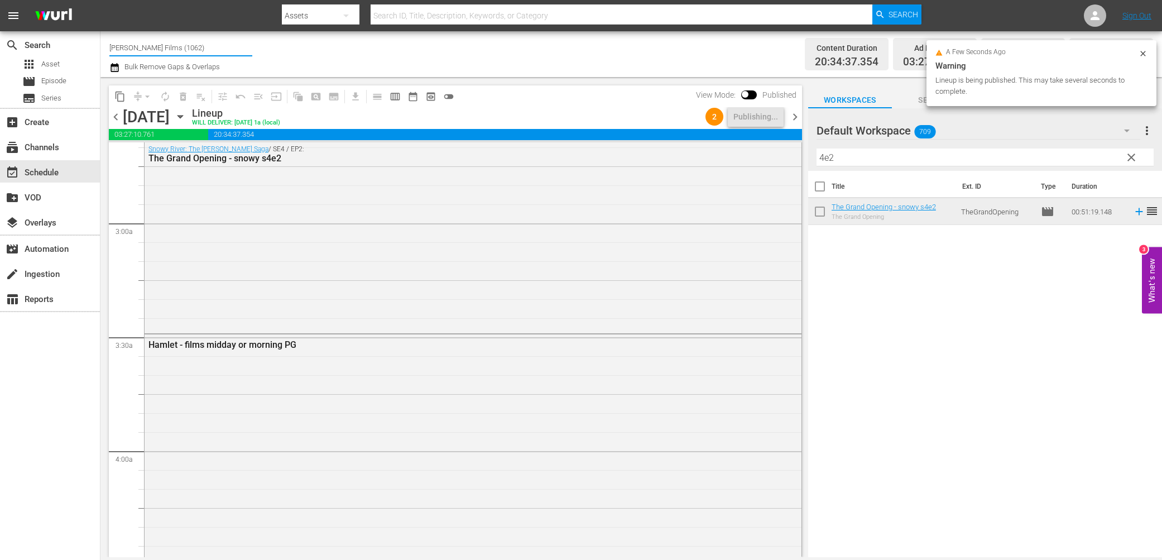
drag, startPoint x: 166, startPoint y: 46, endPoint x: 243, endPoint y: 55, distance: 77.6
click at [243, 55] on input "[PERSON_NAME] Films (1062)" at bounding box center [180, 47] width 143 height 27
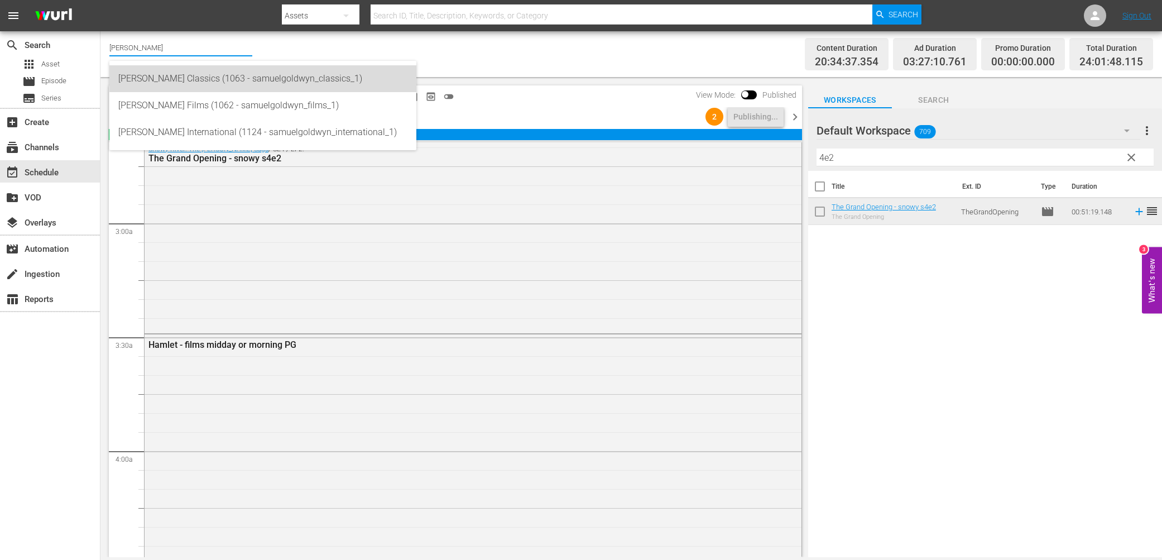
click at [253, 83] on div "[PERSON_NAME] Classics (1063 - samuelgoldwyn_classics_1)" at bounding box center [262, 78] width 289 height 27
type input "[PERSON_NAME] Classics (1063 - samuelgoldwyn_classics_1)"
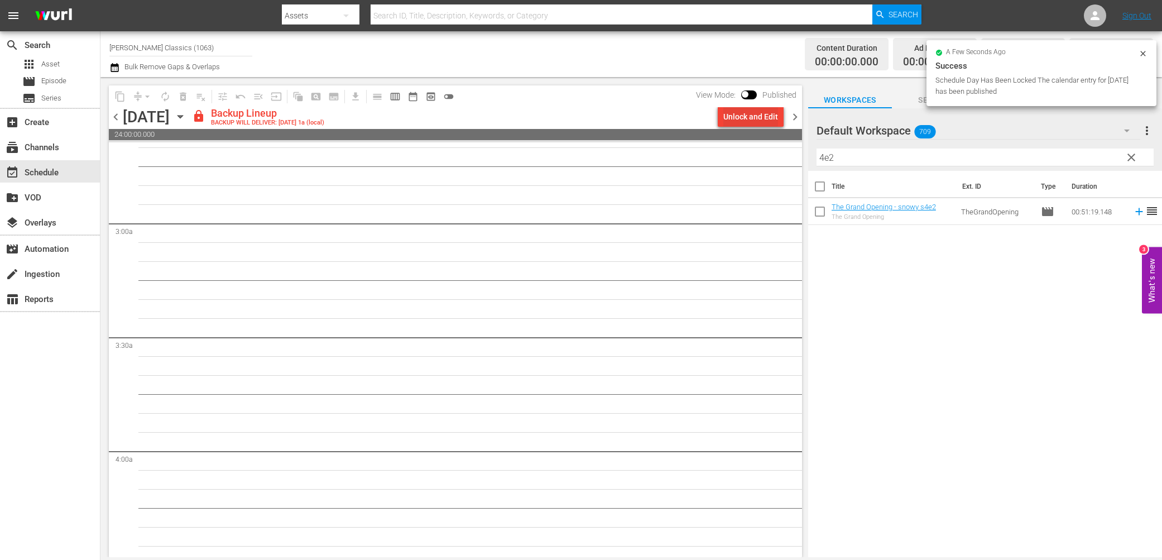
click at [729, 118] on div "Unlock and Edit" at bounding box center [751, 117] width 55 height 20
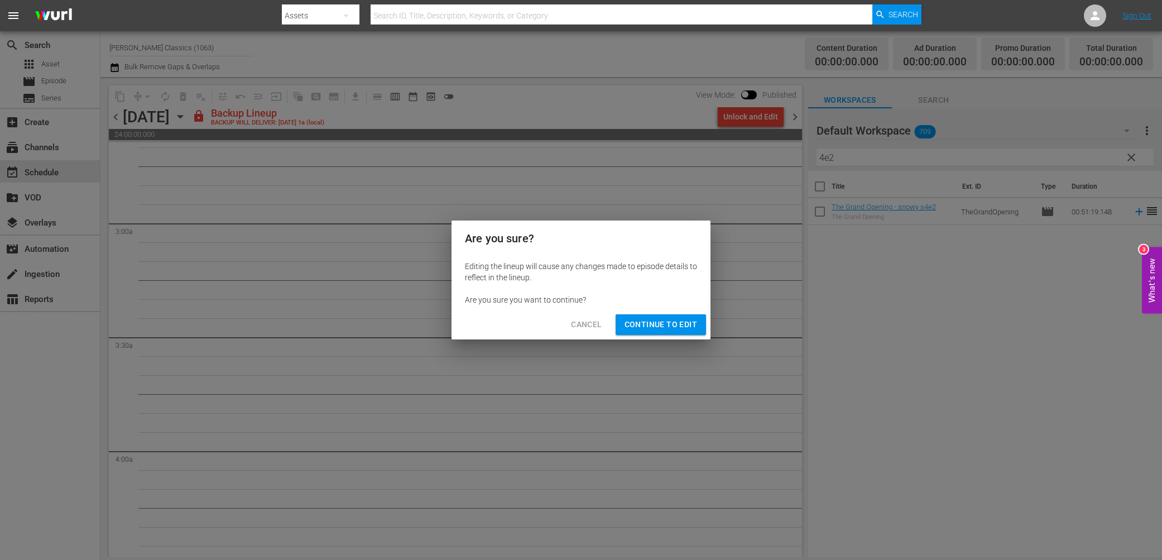
click at [634, 325] on span "Continue to Edit" at bounding box center [661, 325] width 73 height 14
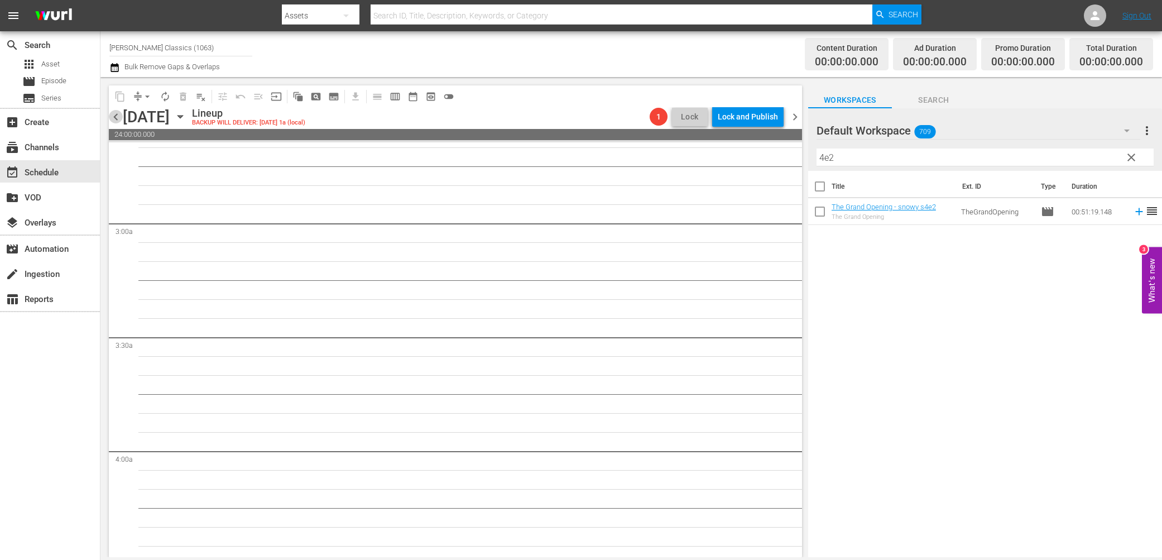
click at [118, 114] on span "chevron_left" at bounding box center [116, 117] width 14 height 14
click at [734, 114] on div "Unlock and Edit" at bounding box center [751, 117] width 55 height 20
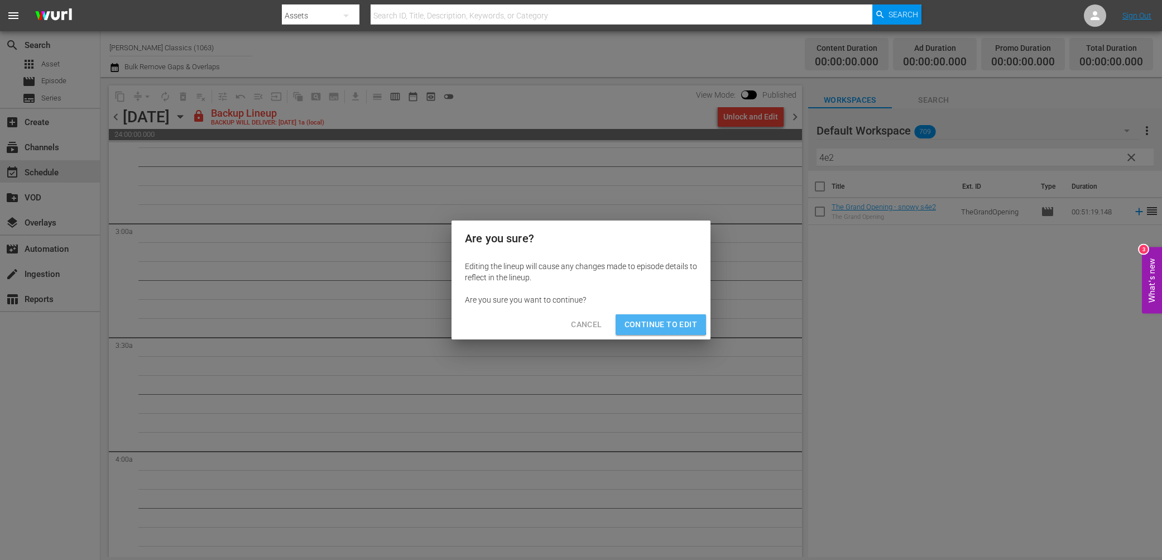
click at [652, 323] on span "Continue to Edit" at bounding box center [661, 325] width 73 height 14
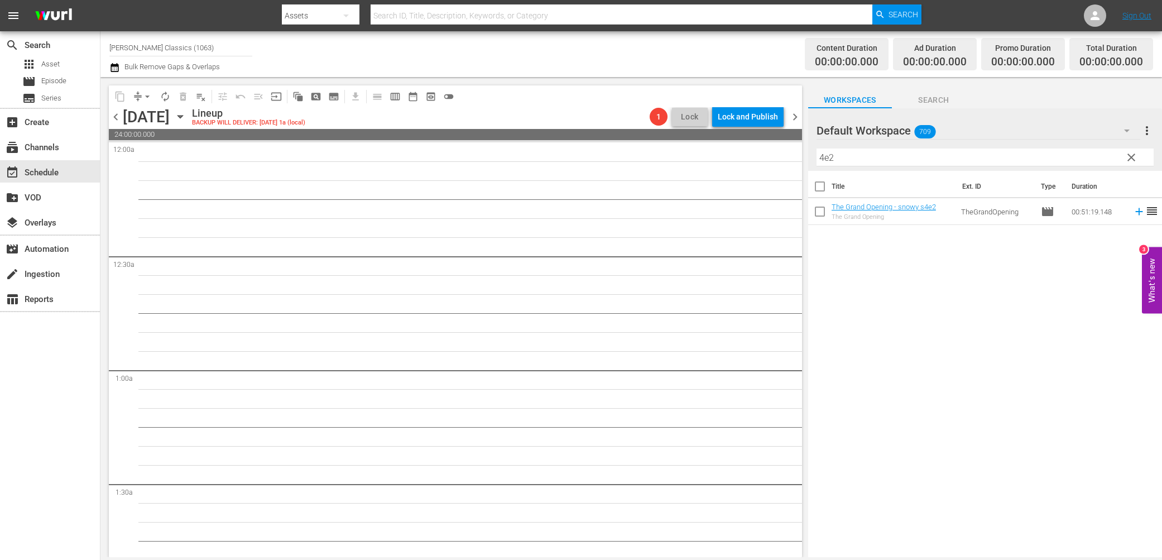
click at [118, 116] on span "chevron_left" at bounding box center [116, 117] width 14 height 14
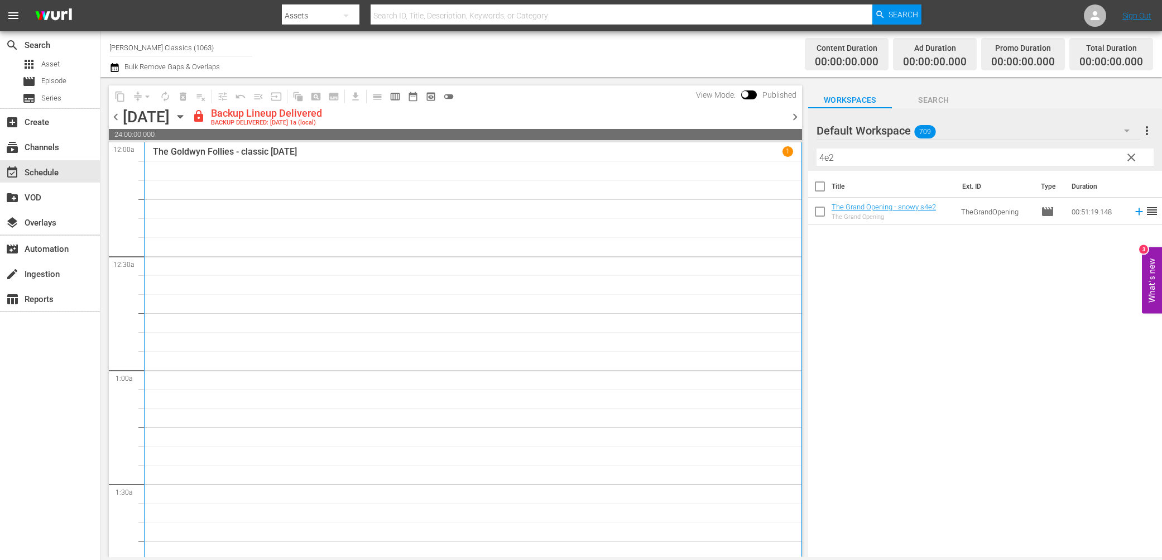
click at [183, 116] on icon "button" at bounding box center [180, 117] width 5 height 3
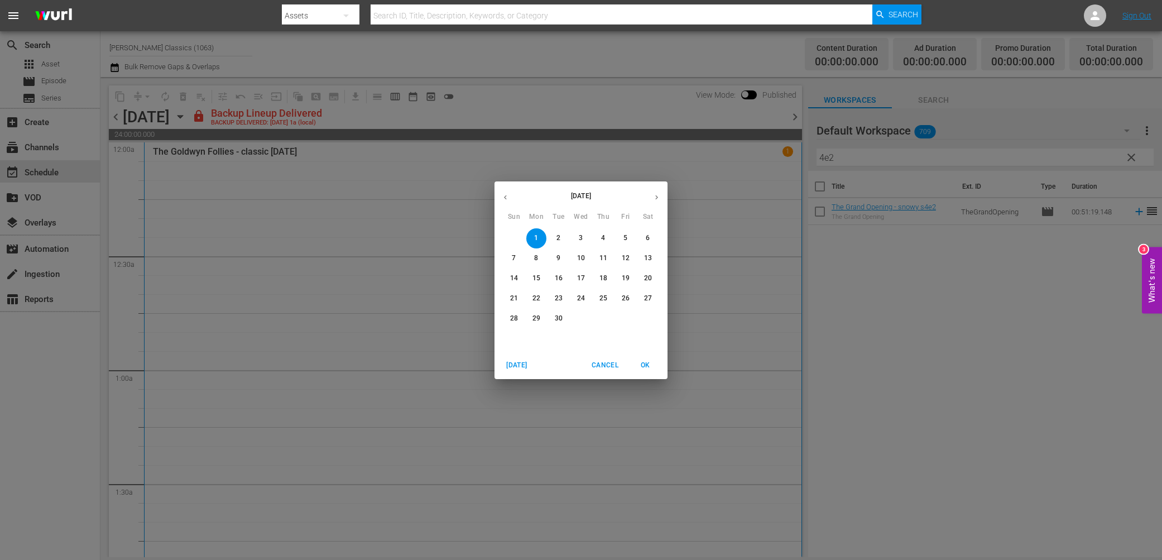
click at [373, 276] on div "[DATE] Sun Mon Tue Wed Thu Fri Sat 31 1 2 3 4 5 6 7 8 9 10 11 12 13 14 15 16 17…" at bounding box center [581, 280] width 1162 height 560
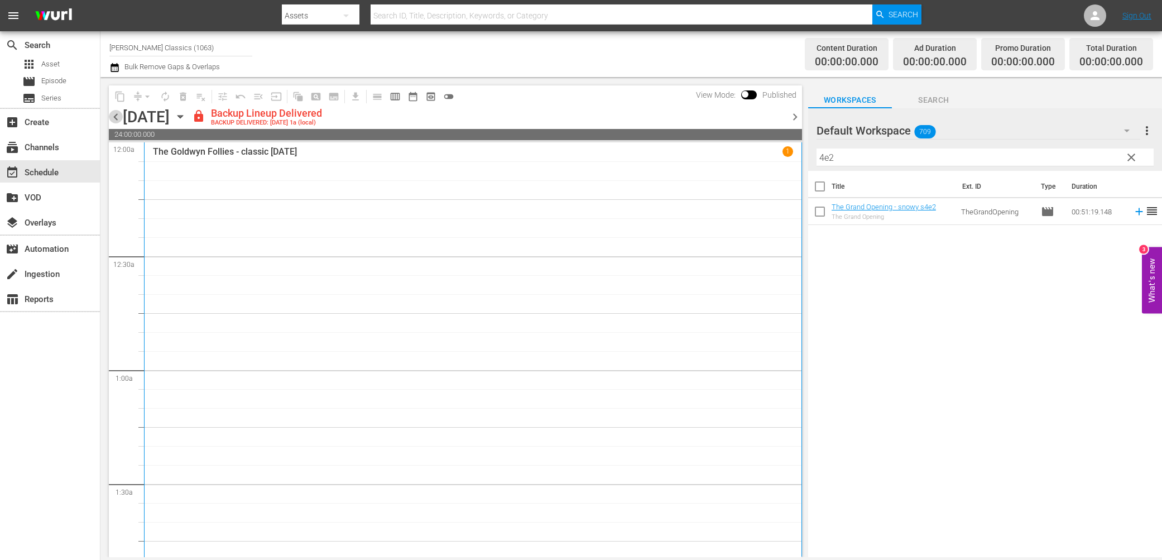
click at [113, 117] on span "chevron_left" at bounding box center [116, 117] width 14 height 14
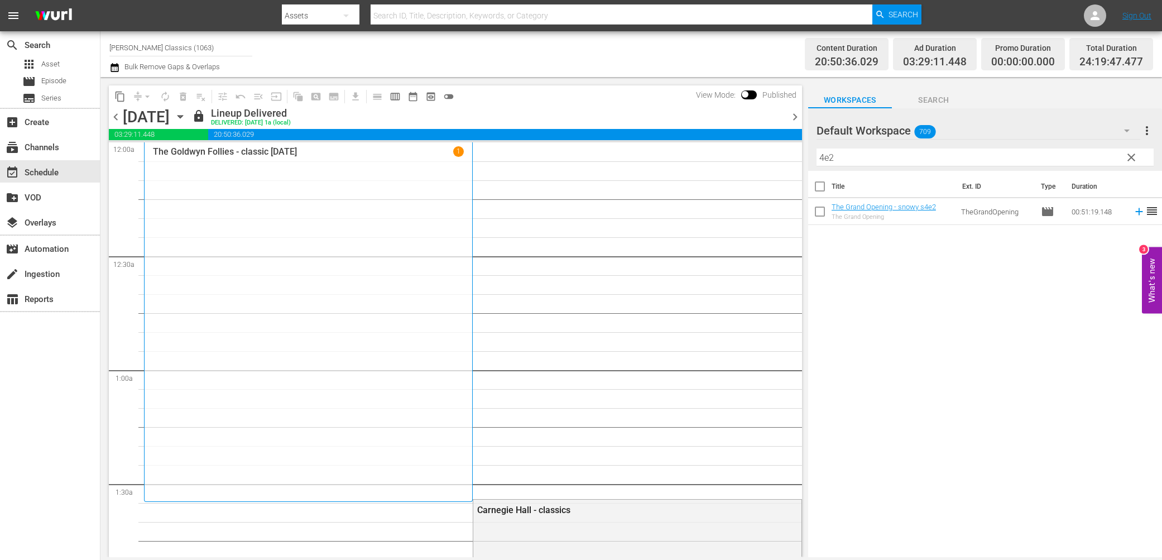
click at [186, 114] on icon "button" at bounding box center [180, 117] width 12 height 12
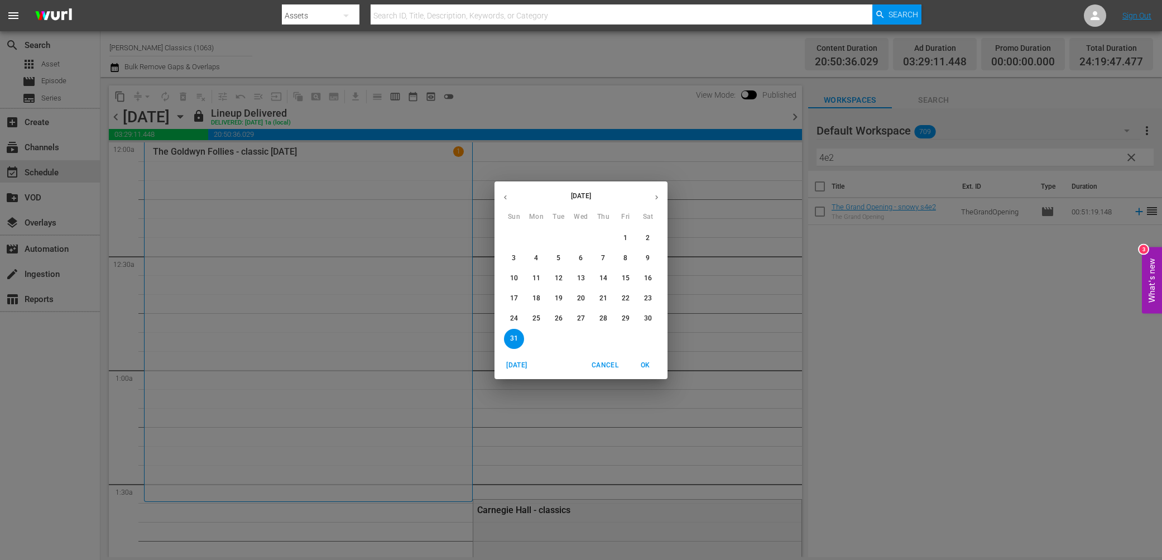
click at [580, 319] on p "27" at bounding box center [581, 318] width 8 height 9
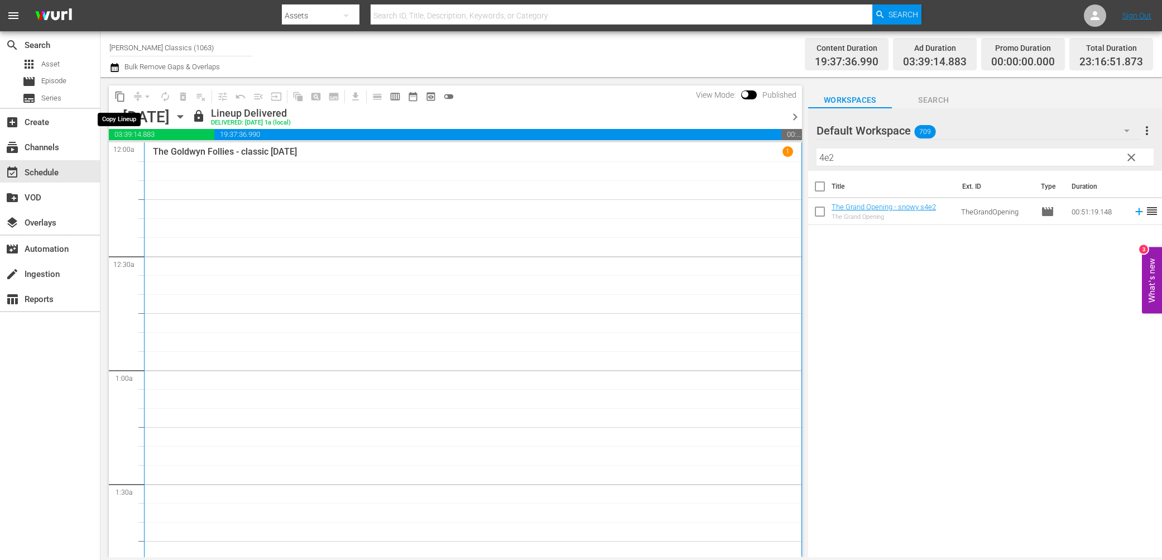
click at [122, 96] on span "content_copy" at bounding box center [119, 96] width 11 height 11
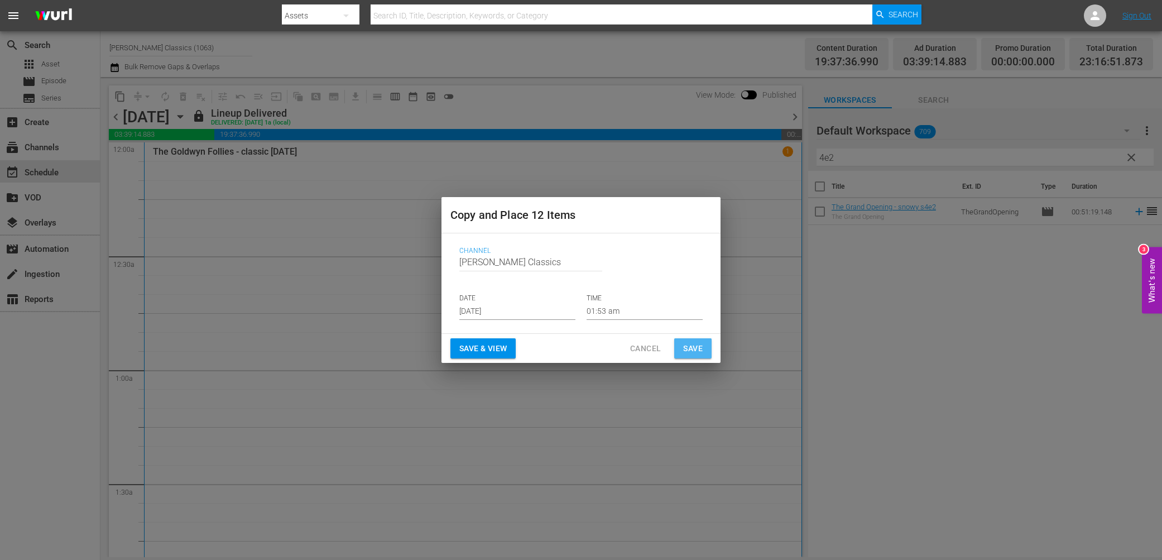
drag, startPoint x: 686, startPoint y: 342, endPoint x: 635, endPoint y: 350, distance: 51.9
click at [686, 342] on span "Save" at bounding box center [693, 349] width 20 height 14
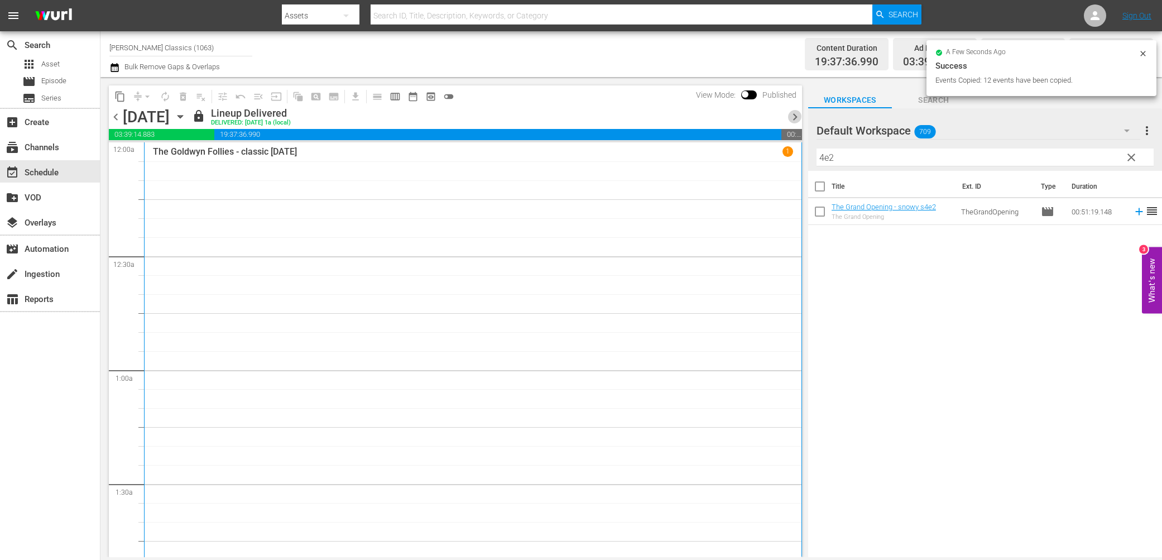
drag, startPoint x: 794, startPoint y: 117, endPoint x: 734, endPoint y: 118, distance: 60.9
click at [794, 117] on span "chevron_right" at bounding box center [795, 117] width 14 height 14
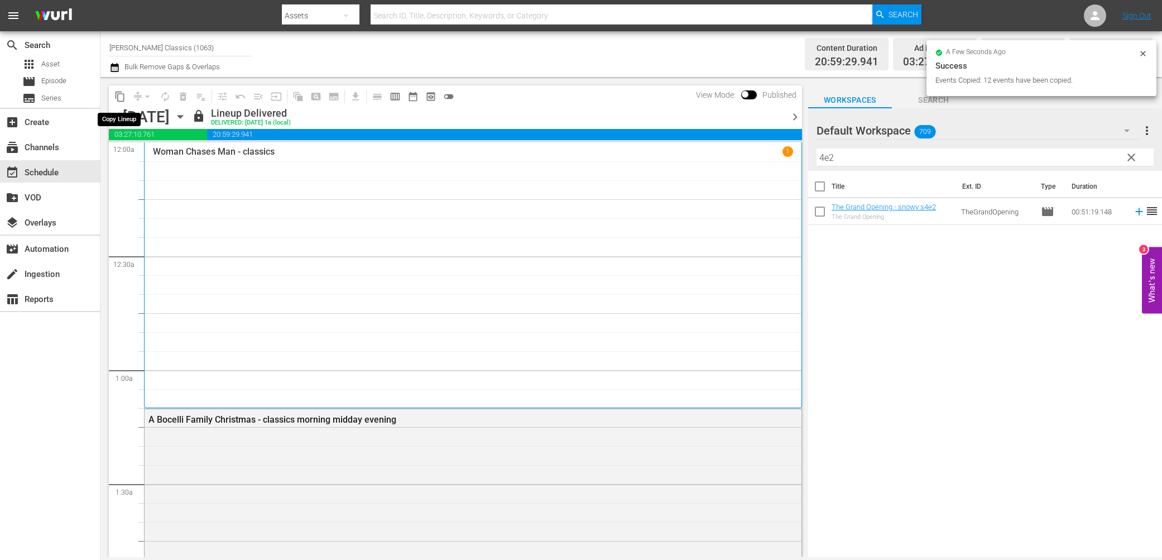
click at [123, 98] on span "content_copy" at bounding box center [119, 96] width 11 height 11
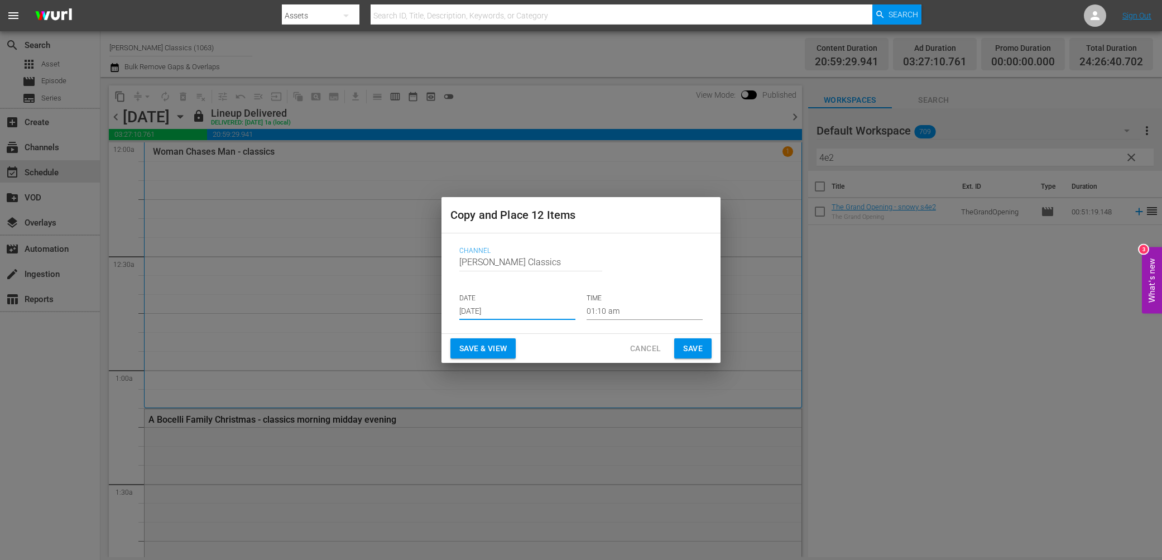
click at [525, 318] on input "[DATE]" at bounding box center [517, 311] width 116 height 17
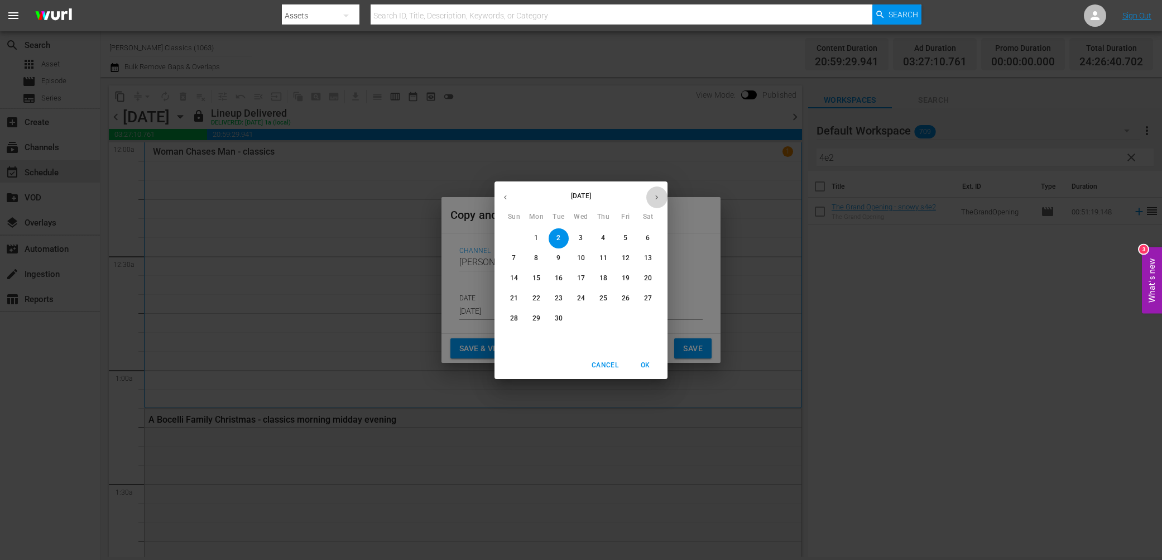
click at [657, 202] on button "button" at bounding box center [657, 197] width 22 height 22
click at [504, 199] on icon "button" at bounding box center [505, 197] width 8 height 8
click at [582, 238] on p "3" at bounding box center [581, 237] width 4 height 9
type input "[DATE]"
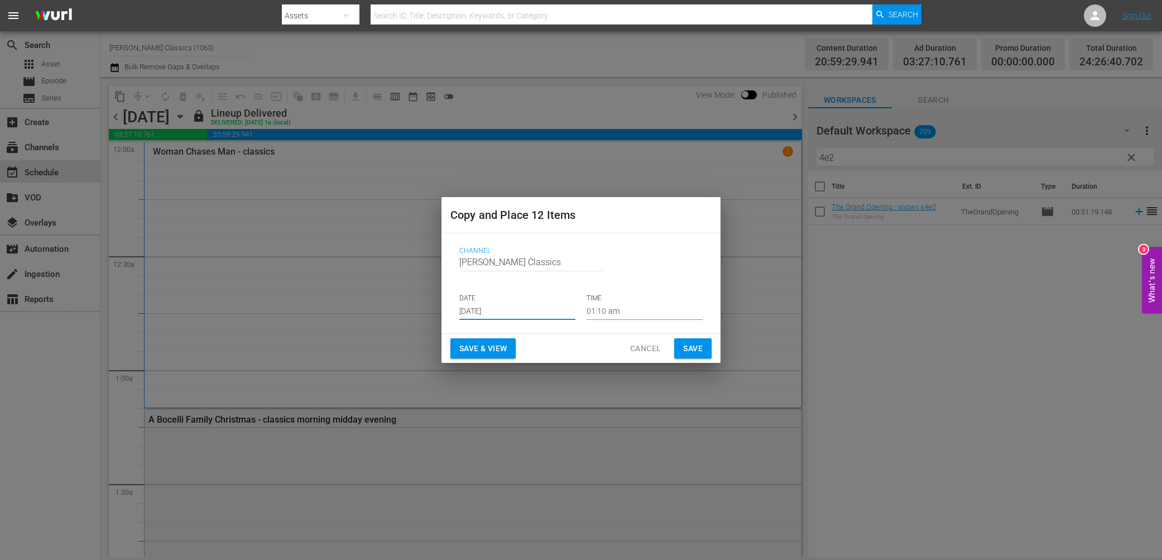
click at [685, 344] on span "Save" at bounding box center [693, 349] width 20 height 14
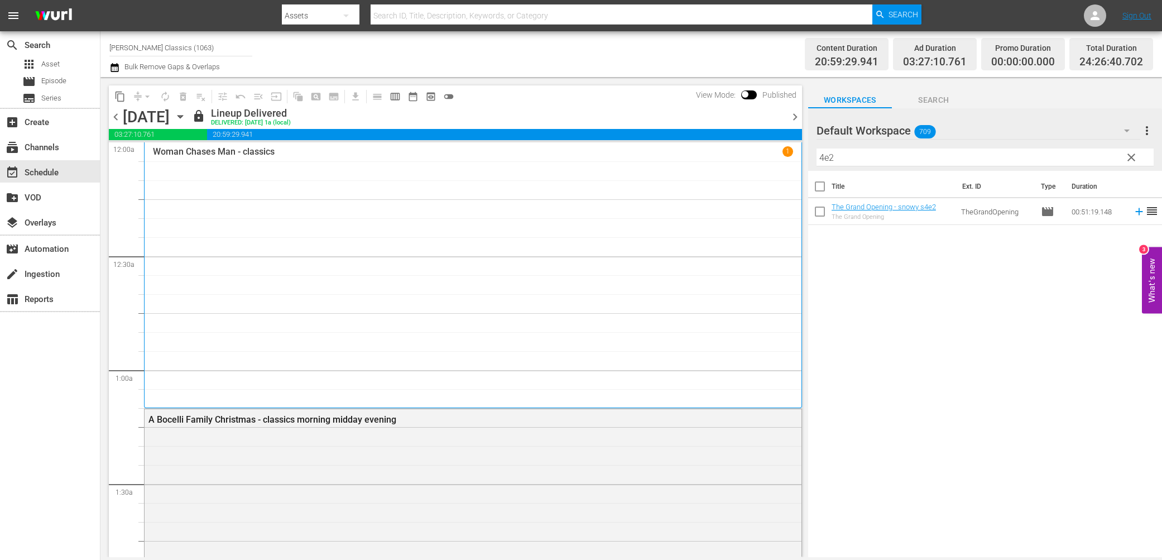
click at [186, 121] on icon "button" at bounding box center [180, 117] width 12 height 12
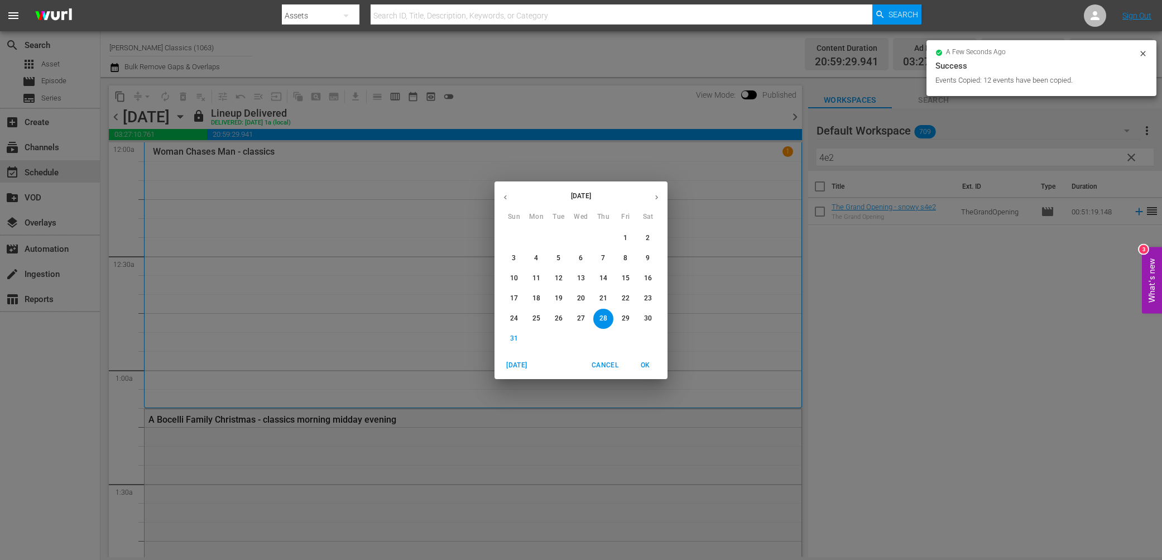
click at [660, 195] on icon "button" at bounding box center [657, 197] width 8 height 8
click at [562, 242] on span "2" at bounding box center [559, 237] width 20 height 9
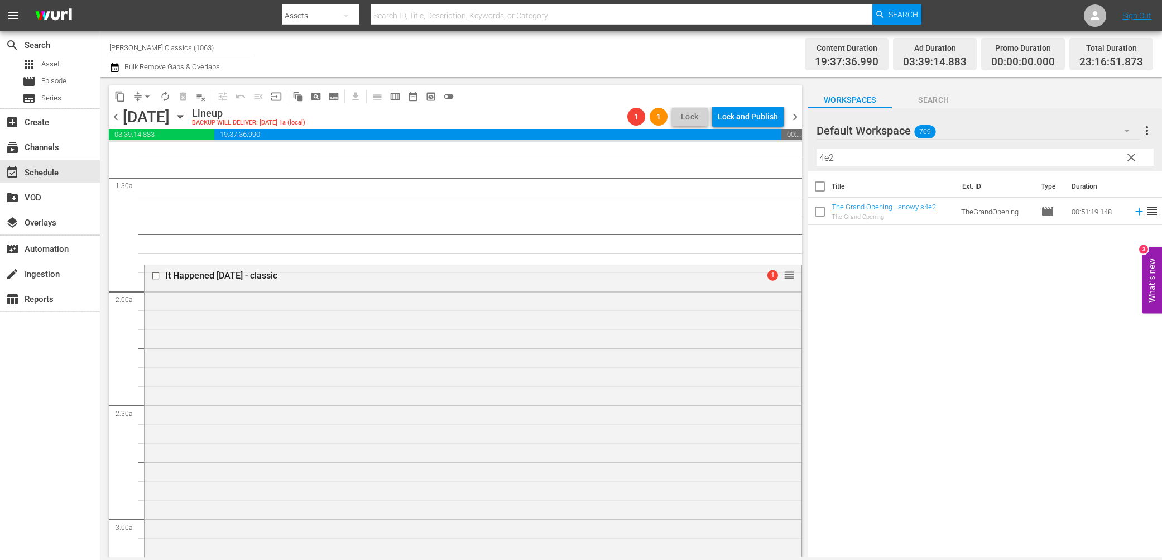
scroll to position [327, 0]
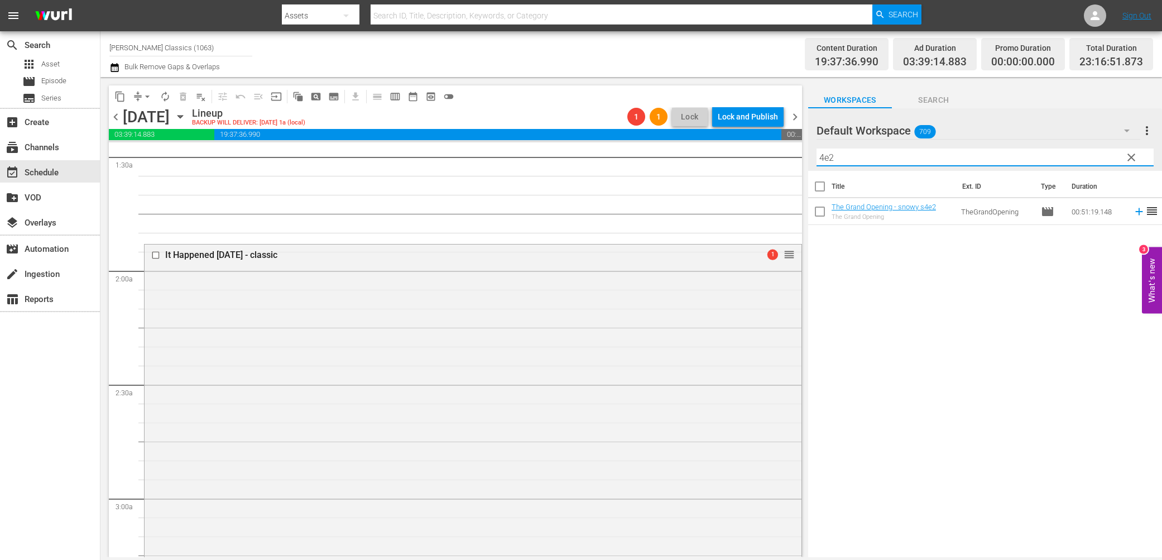
drag, startPoint x: 855, startPoint y: 156, endPoint x: 735, endPoint y: 139, distance: 121.3
click at [735, 139] on div "content_copy compress arrow_drop_down autorenew_outlined delete_forever_outline…" at bounding box center [631, 317] width 1062 height 480
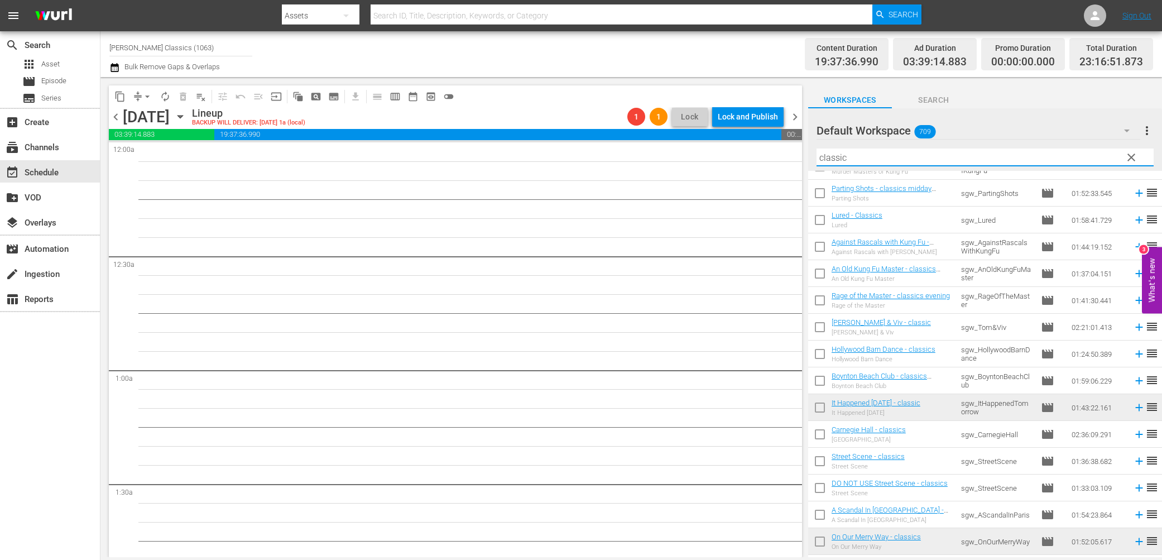
scroll to position [610, 0]
type input "classic"
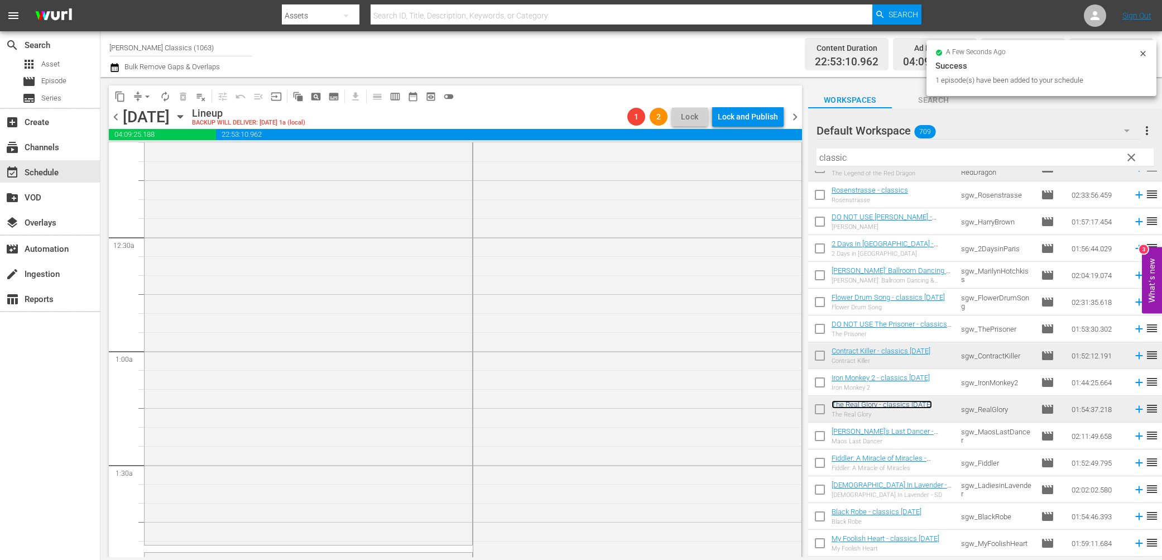
scroll to position [0, 0]
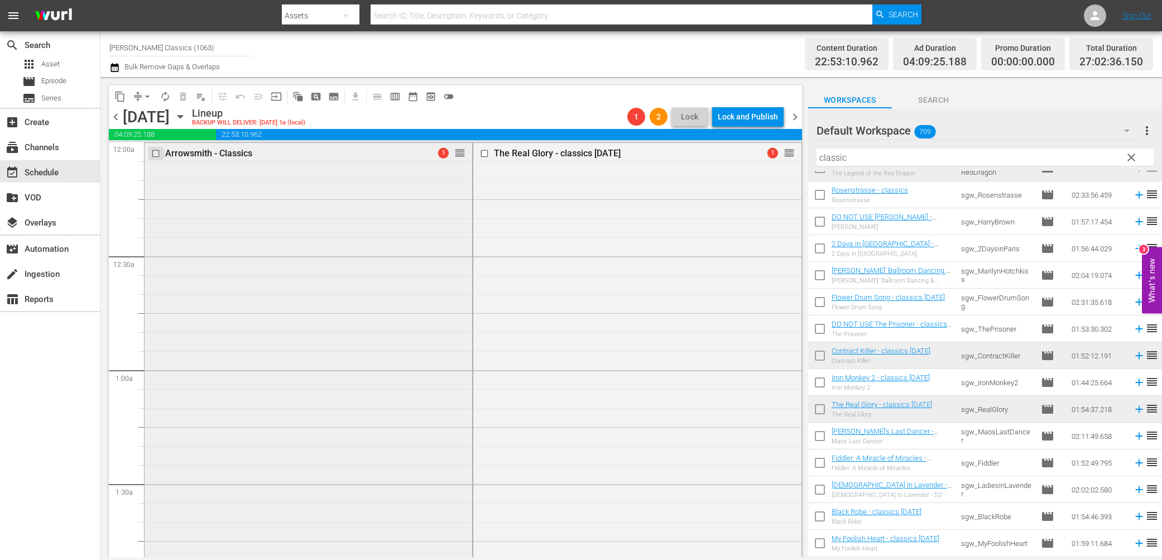
click at [155, 153] on input "checkbox" at bounding box center [157, 153] width 12 height 9
click at [182, 96] on span "delete_forever_outlined" at bounding box center [183, 96] width 11 height 11
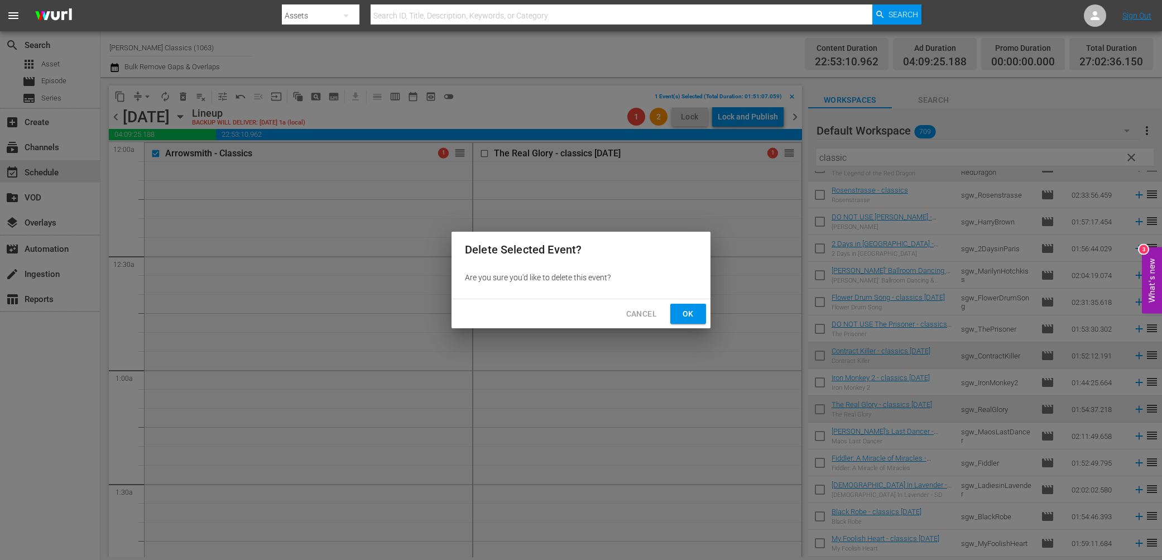
drag, startPoint x: 690, startPoint y: 314, endPoint x: 524, endPoint y: 228, distance: 186.8
click at [690, 314] on span "Ok" at bounding box center [688, 314] width 18 height 14
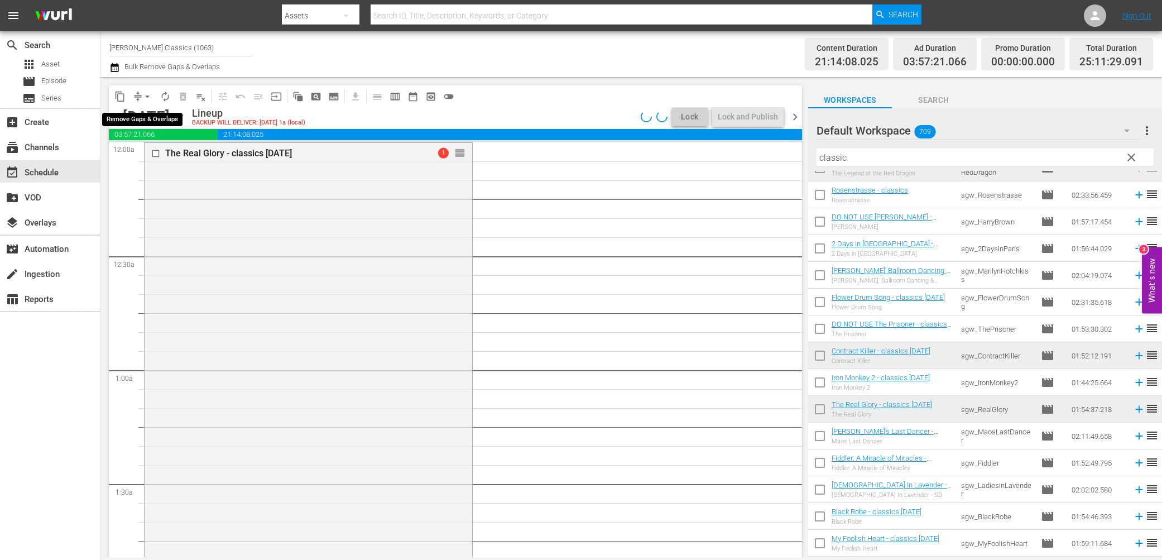
click at [142, 98] on span "arrow_drop_down" at bounding box center [147, 96] width 11 height 11
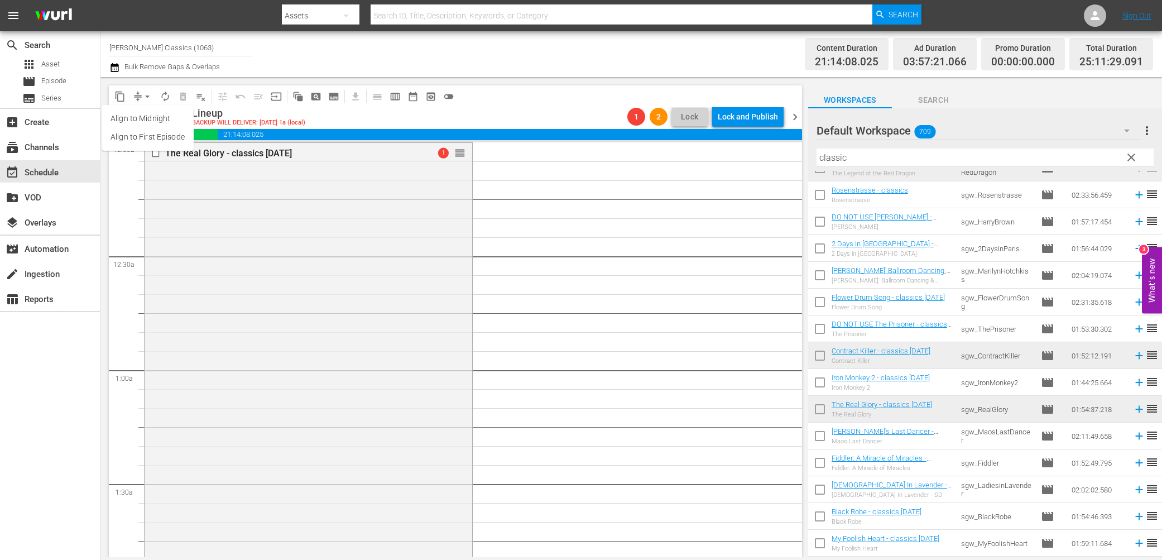
click at [161, 139] on li "Align to First Episode" at bounding box center [148, 137] width 92 height 18
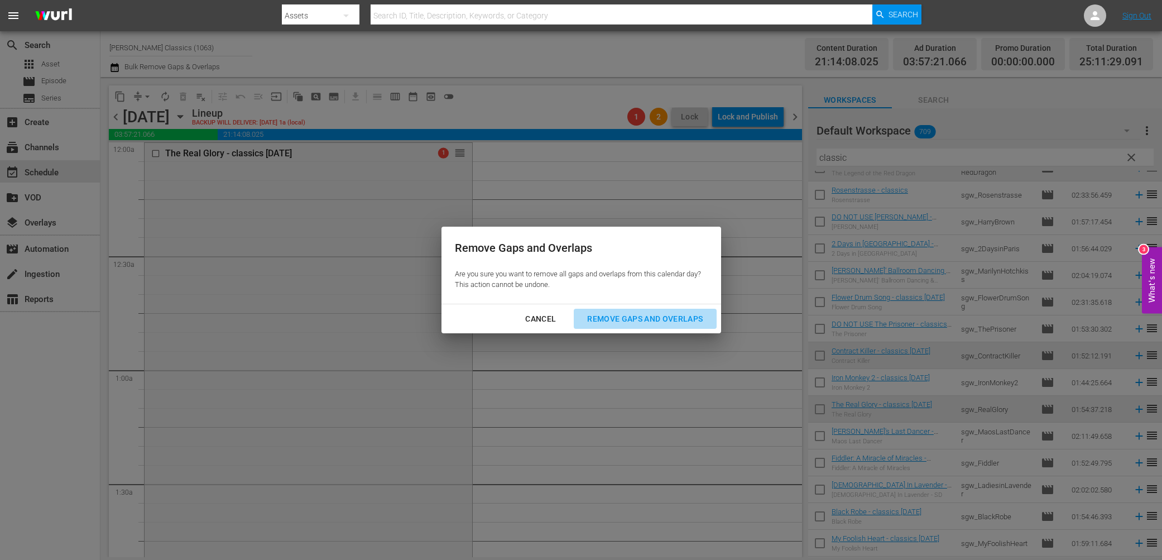
click at [623, 326] on button "Remove Gaps and Overlaps" at bounding box center [645, 319] width 142 height 21
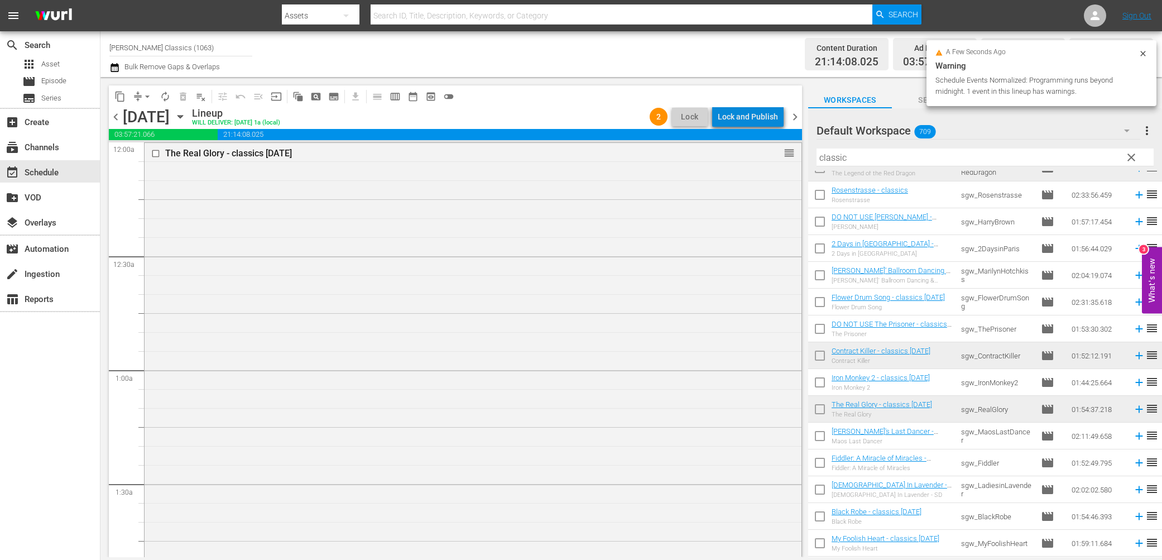
click at [755, 117] on div "Lock and Publish" at bounding box center [748, 117] width 60 height 20
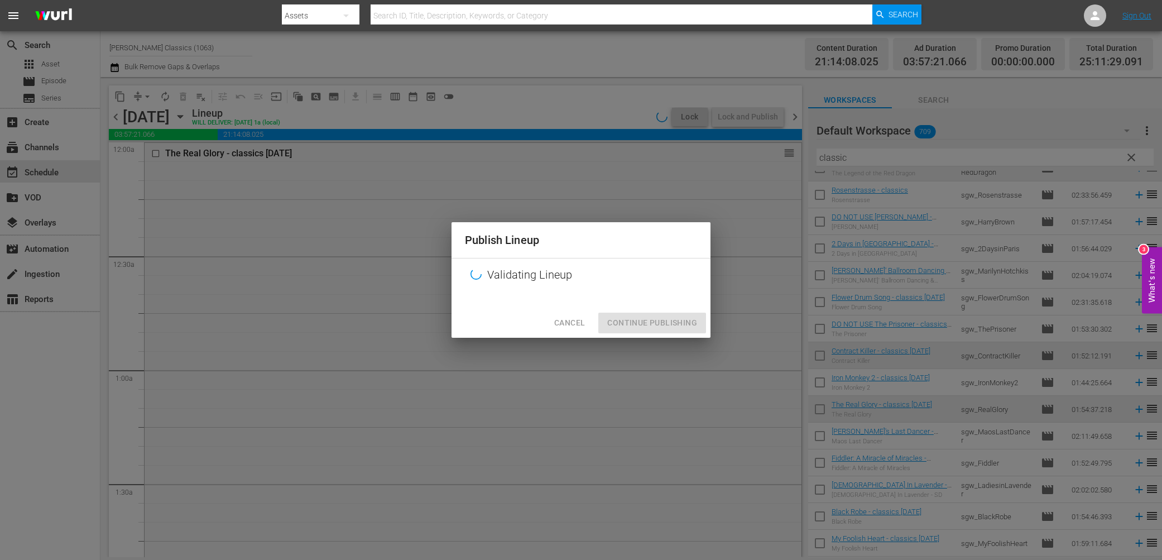
click at [700, 326] on div "Publish Lineup Validating Lineup Cancel Continue Publishing" at bounding box center [581, 279] width 259 height 115
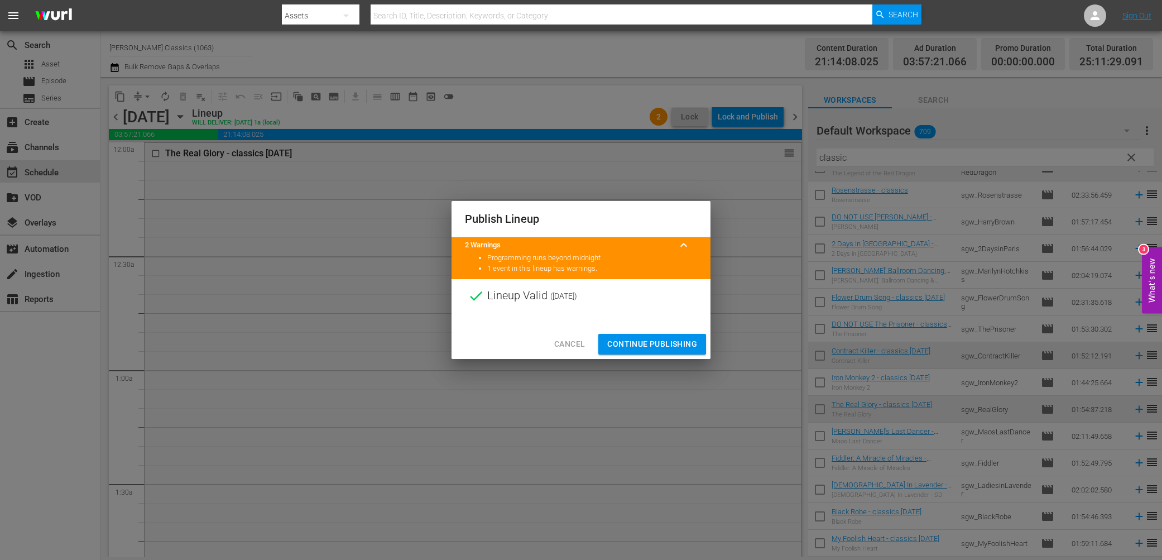
drag, startPoint x: 686, startPoint y: 344, endPoint x: 704, endPoint y: 325, distance: 26.5
click at [686, 344] on span "Continue Publishing" at bounding box center [652, 344] width 90 height 14
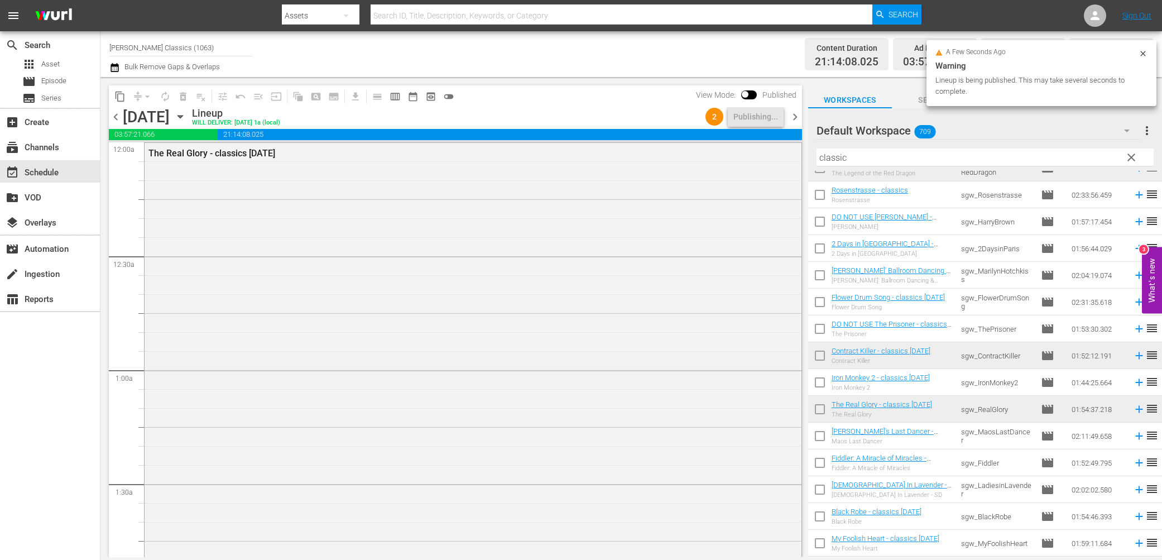
click at [795, 115] on span "chevron_right" at bounding box center [795, 117] width 14 height 14
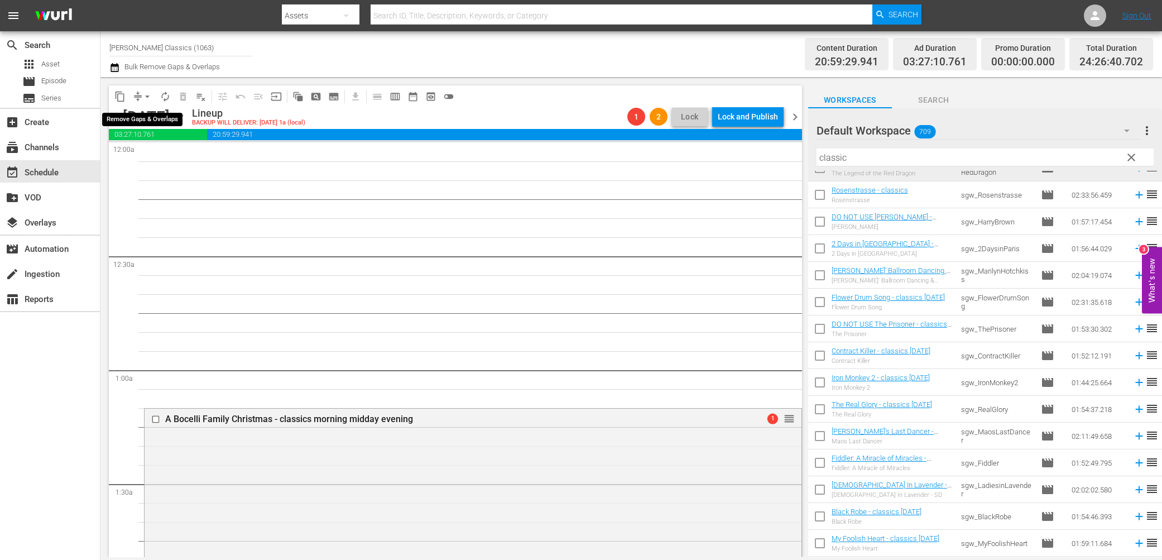
click at [143, 98] on span "arrow_drop_down" at bounding box center [147, 96] width 11 height 11
click at [118, 115] on span "chevron_left" at bounding box center [116, 117] width 14 height 14
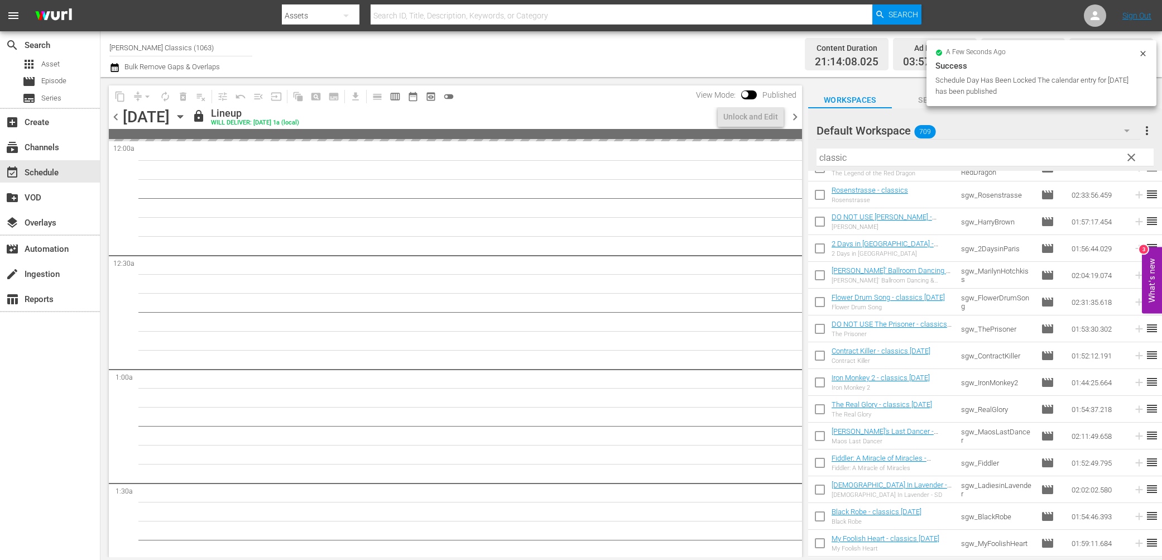
drag, startPoint x: 798, startPoint y: 122, endPoint x: 563, endPoint y: 99, distance: 235.6
click at [797, 122] on span "chevron_right" at bounding box center [795, 117] width 14 height 14
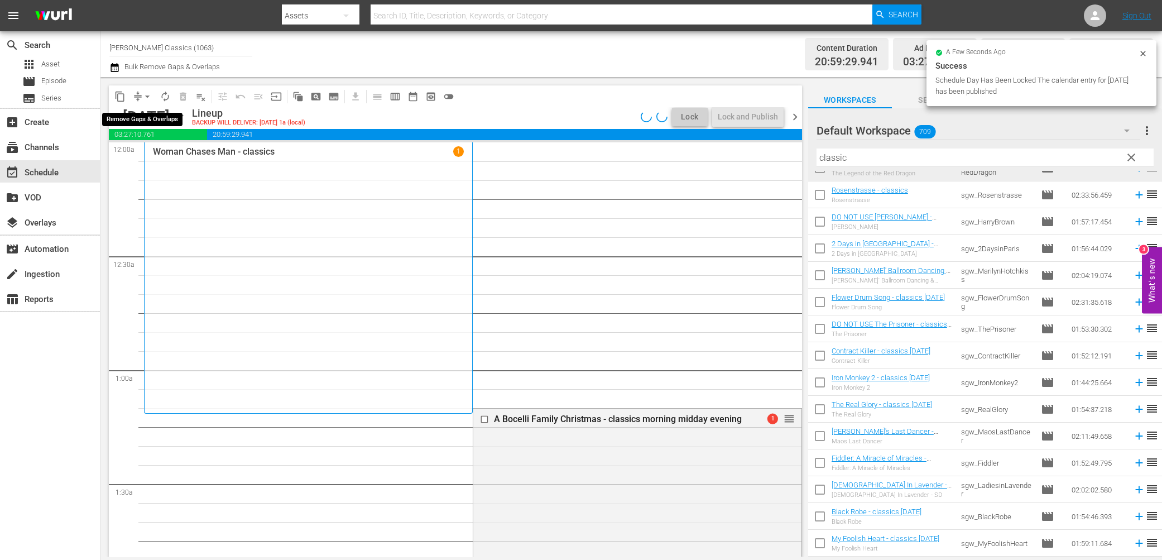
click at [142, 95] on span "arrow_drop_down" at bounding box center [147, 96] width 11 height 11
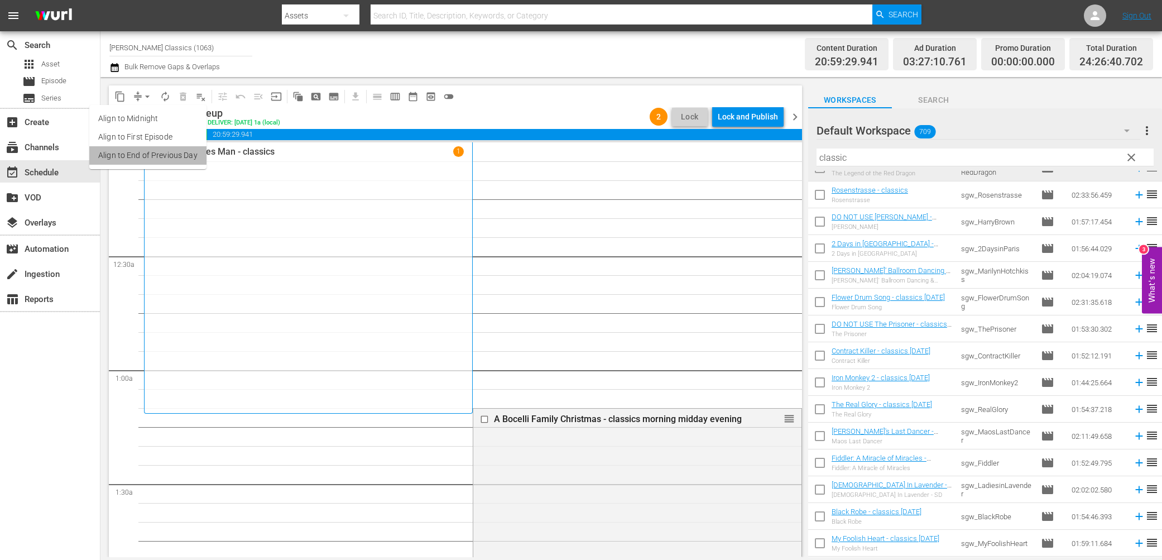
click at [168, 158] on li "Align to End of Previous Day" at bounding box center [147, 155] width 117 height 18
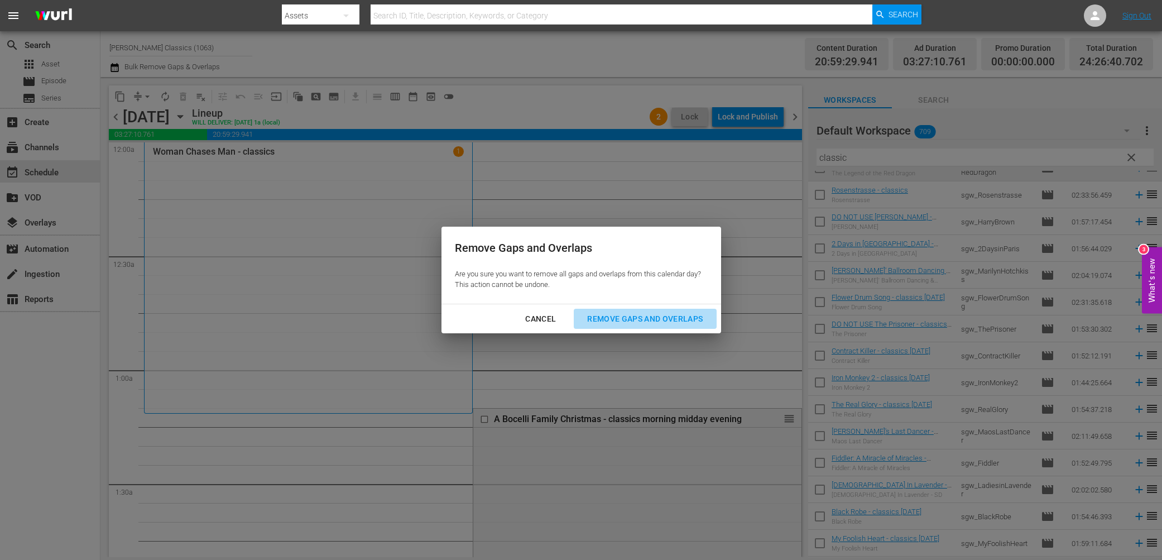
click at [679, 315] on div "Remove Gaps and Overlaps" at bounding box center [644, 319] width 133 height 14
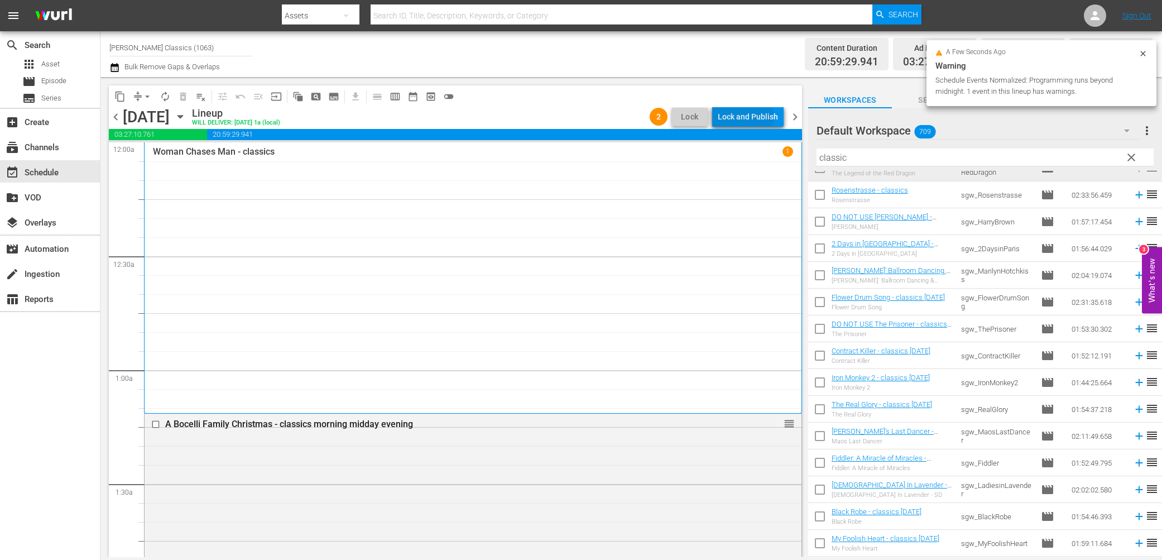
click at [748, 119] on div "Lock and Publish" at bounding box center [748, 117] width 60 height 20
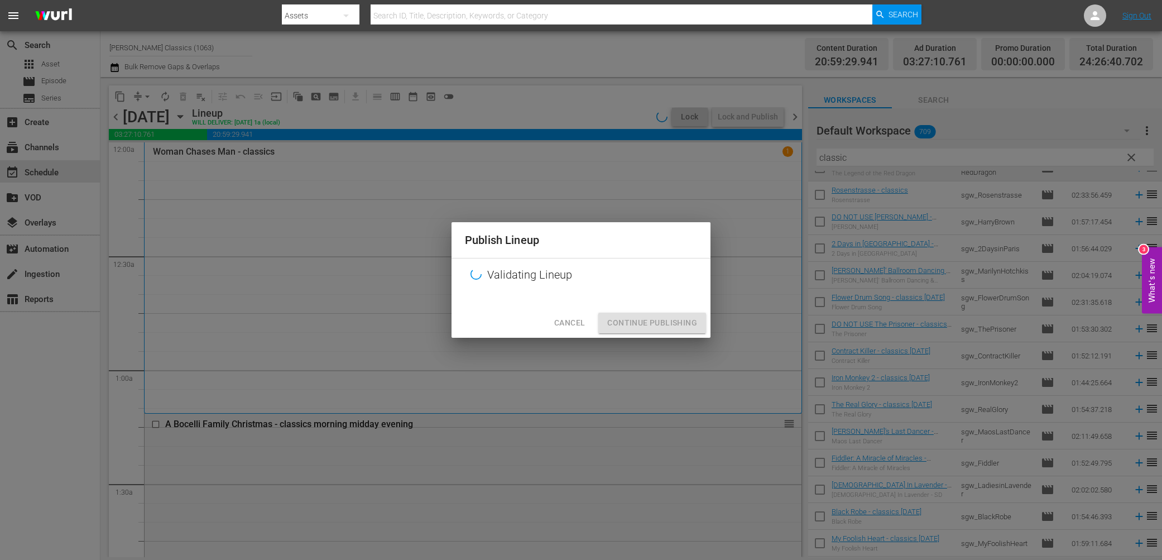
click at [623, 334] on div "Cancel Continue Publishing" at bounding box center [581, 323] width 259 height 30
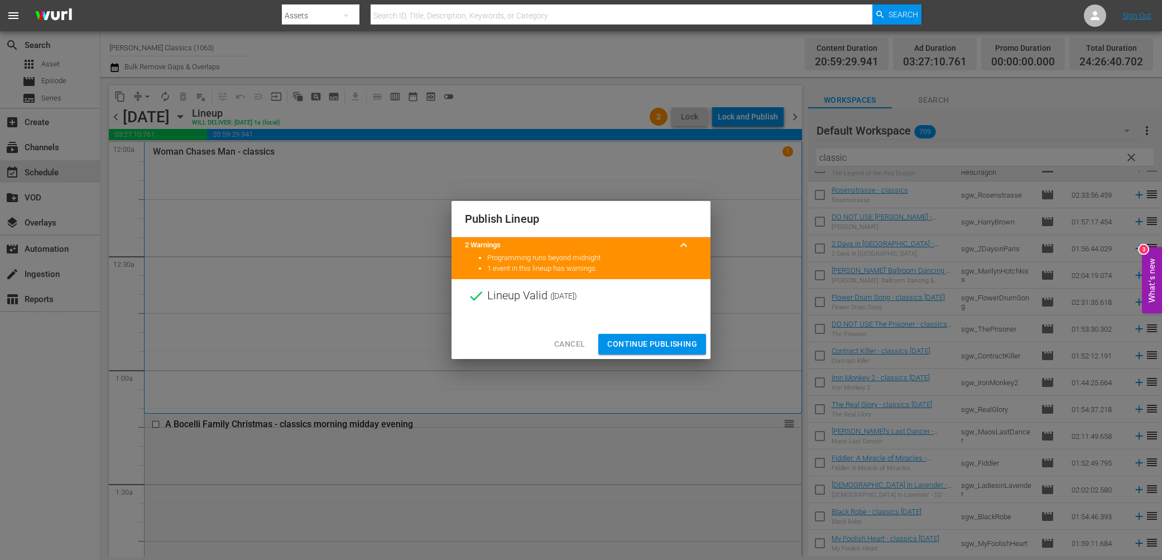
click at [629, 341] on span "Continue Publishing" at bounding box center [652, 344] width 90 height 14
